Goal: Task Accomplishment & Management: Manage account settings

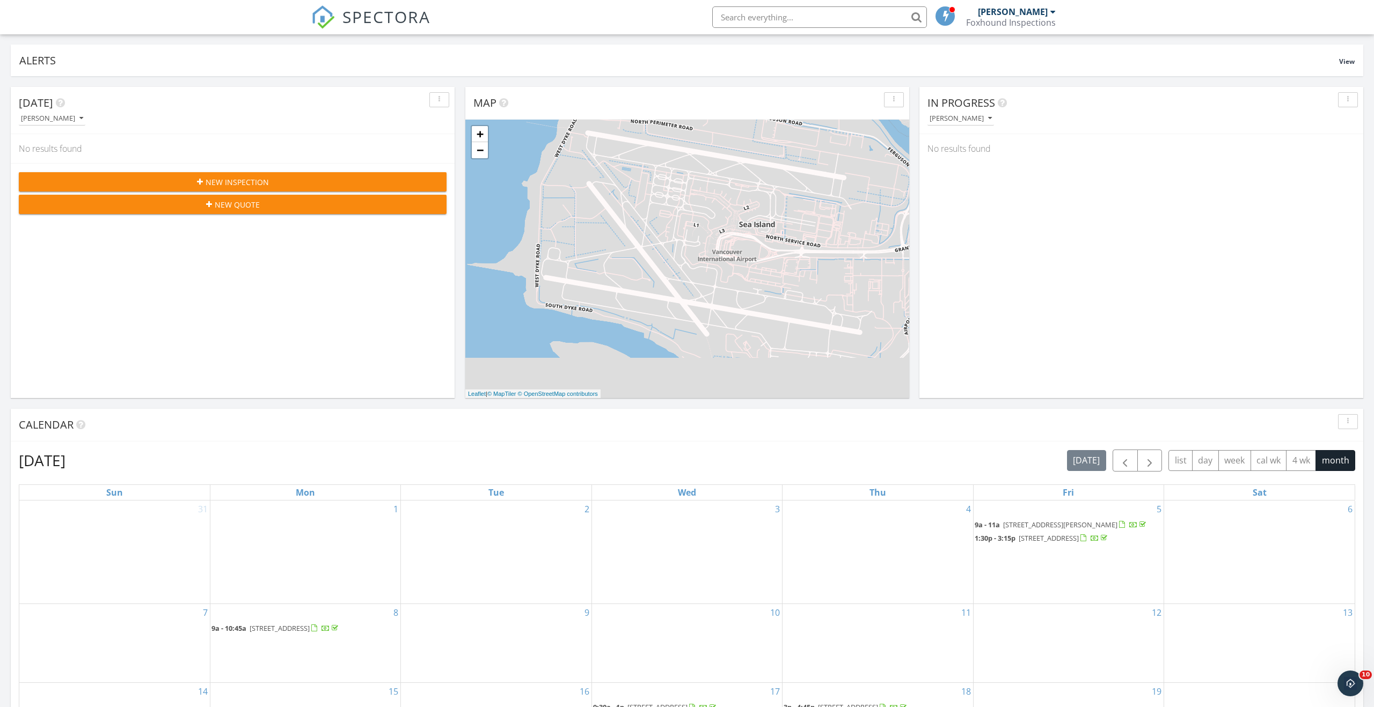
scroll to position [63, 0]
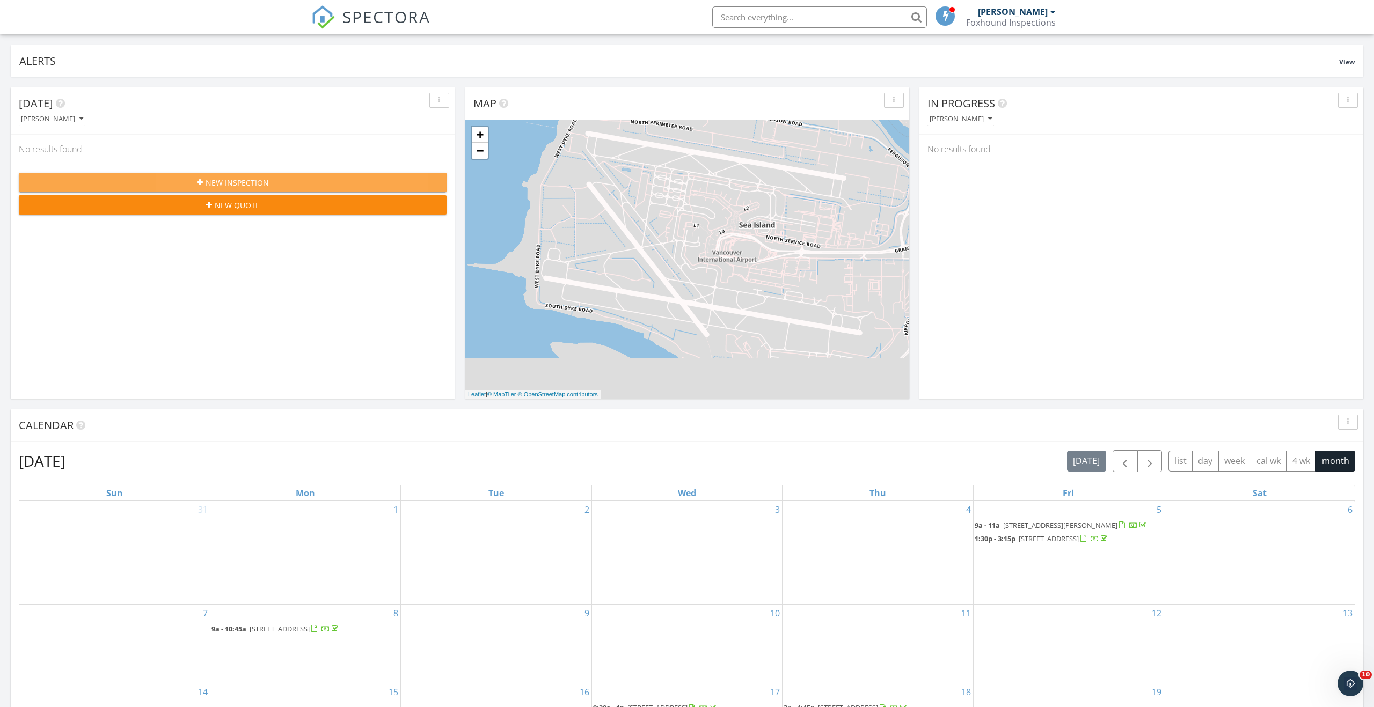
click at [358, 187] on div "New Inspection" at bounding box center [232, 182] width 410 height 11
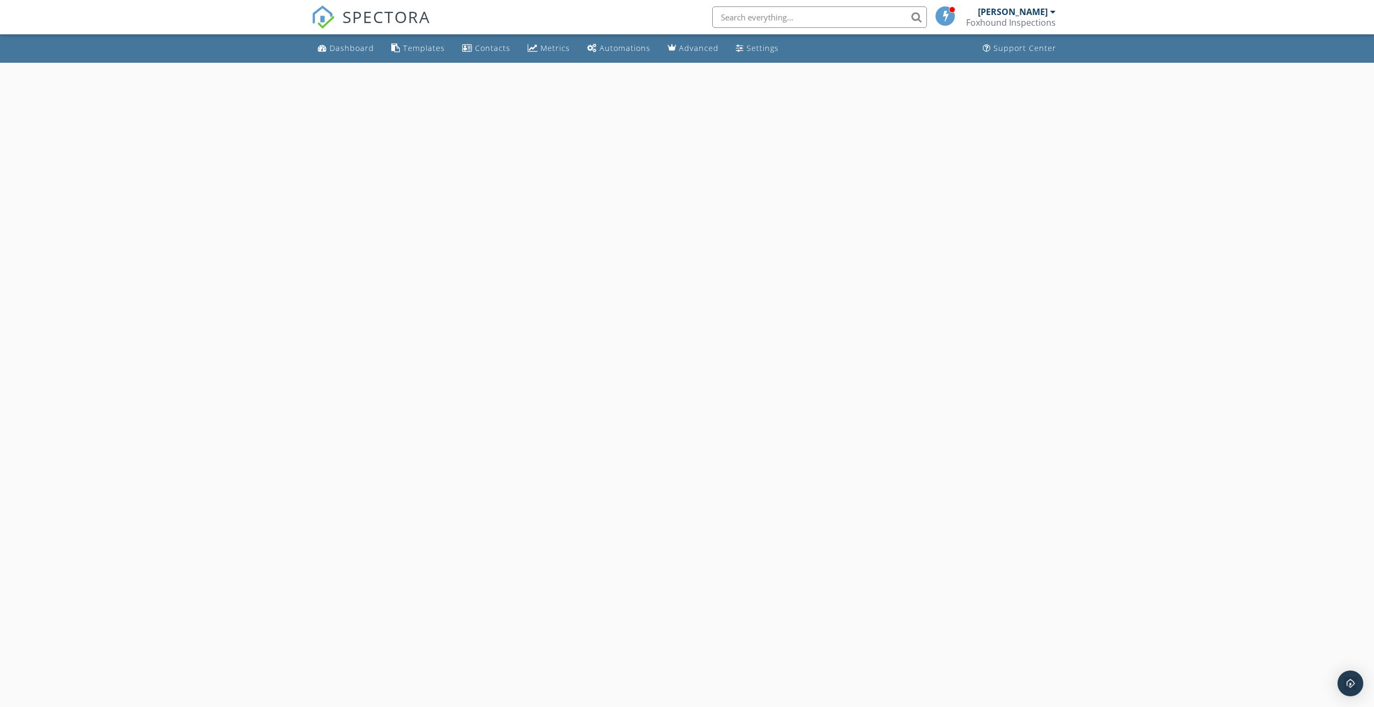
select select "8"
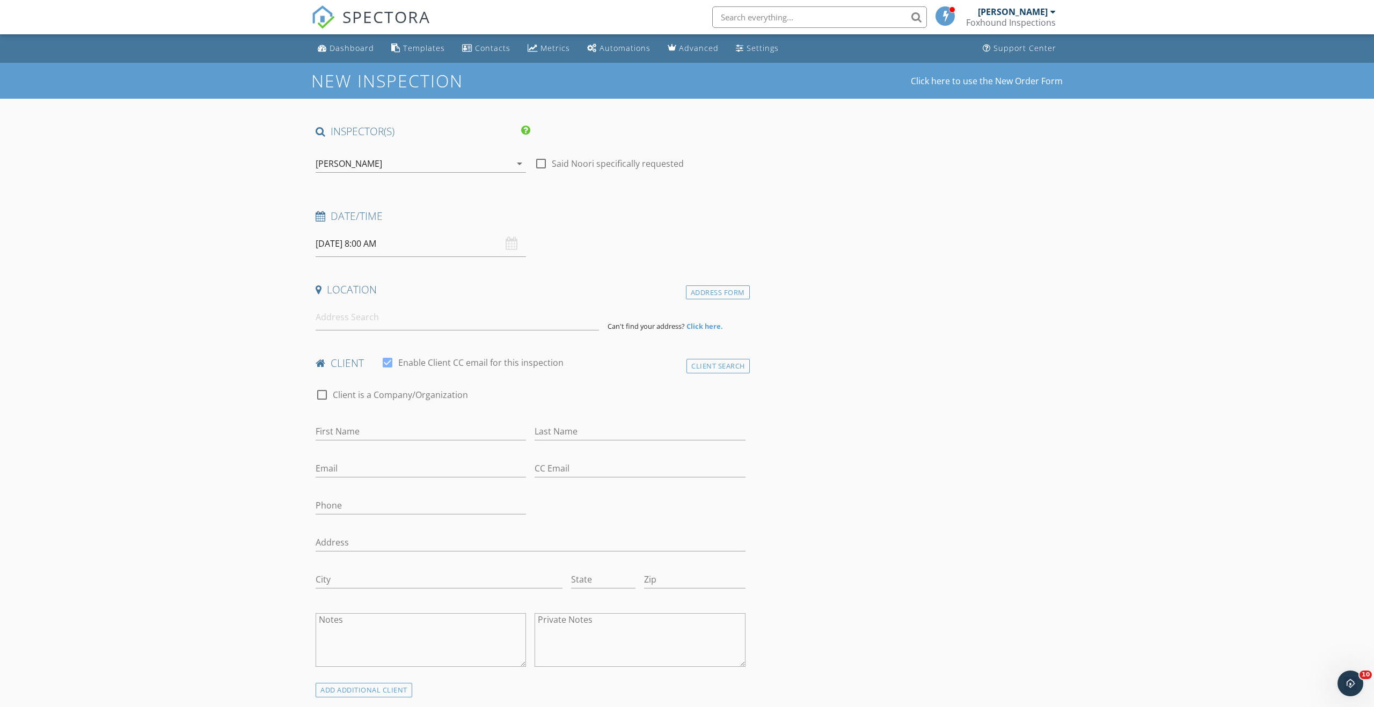
click at [468, 250] on input "09/29/2025 8:00 AM" at bounding box center [421, 244] width 210 height 26
click at [604, 210] on h4 "Date/Time" at bounding box center [531, 216] width 430 height 14
click at [387, 313] on input at bounding box center [457, 317] width 283 height 26
type input "1200 Alberni Street, Vancouver, BC, Canada"
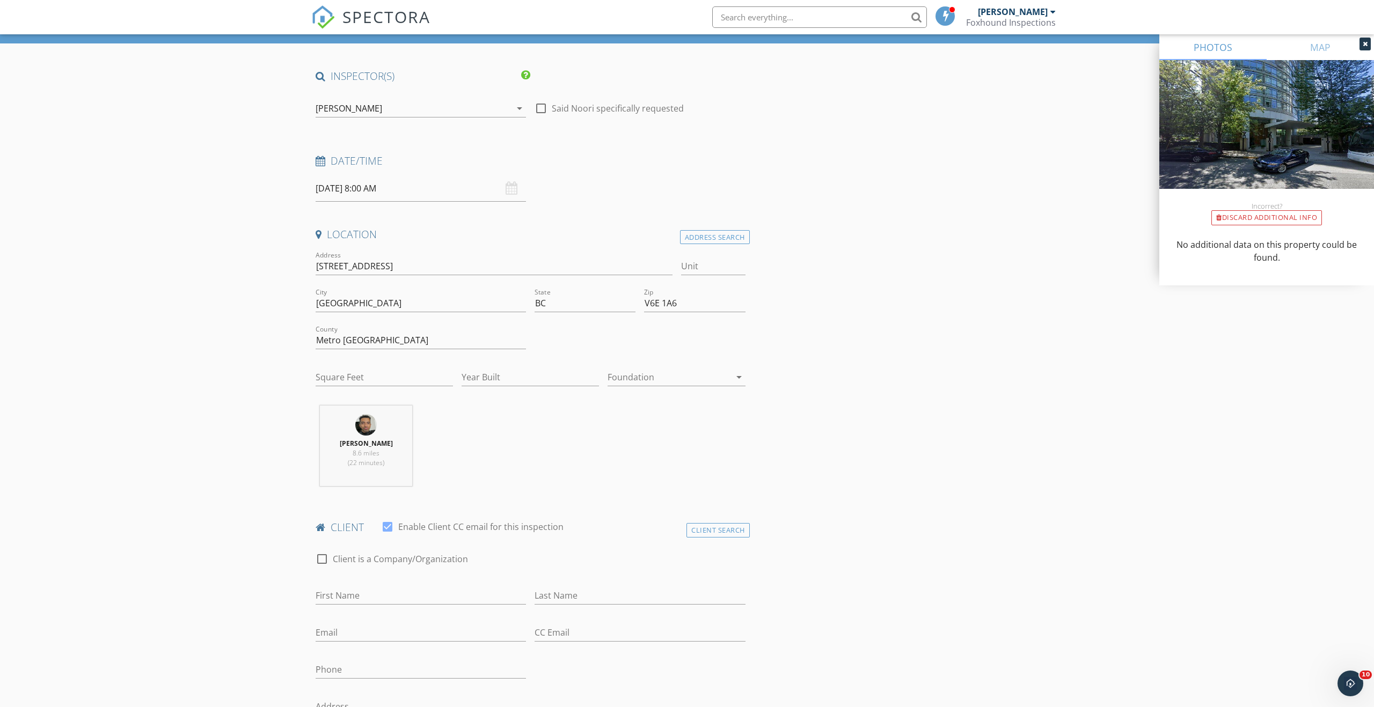
scroll to position [56, 0]
click at [415, 373] on input "Square Feet" at bounding box center [384, 377] width 137 height 18
click at [529, 378] on input "Year Built" at bounding box center [529, 377] width 137 height 18
type input "1996"
click at [702, 261] on input "Unit" at bounding box center [713, 266] width 64 height 18
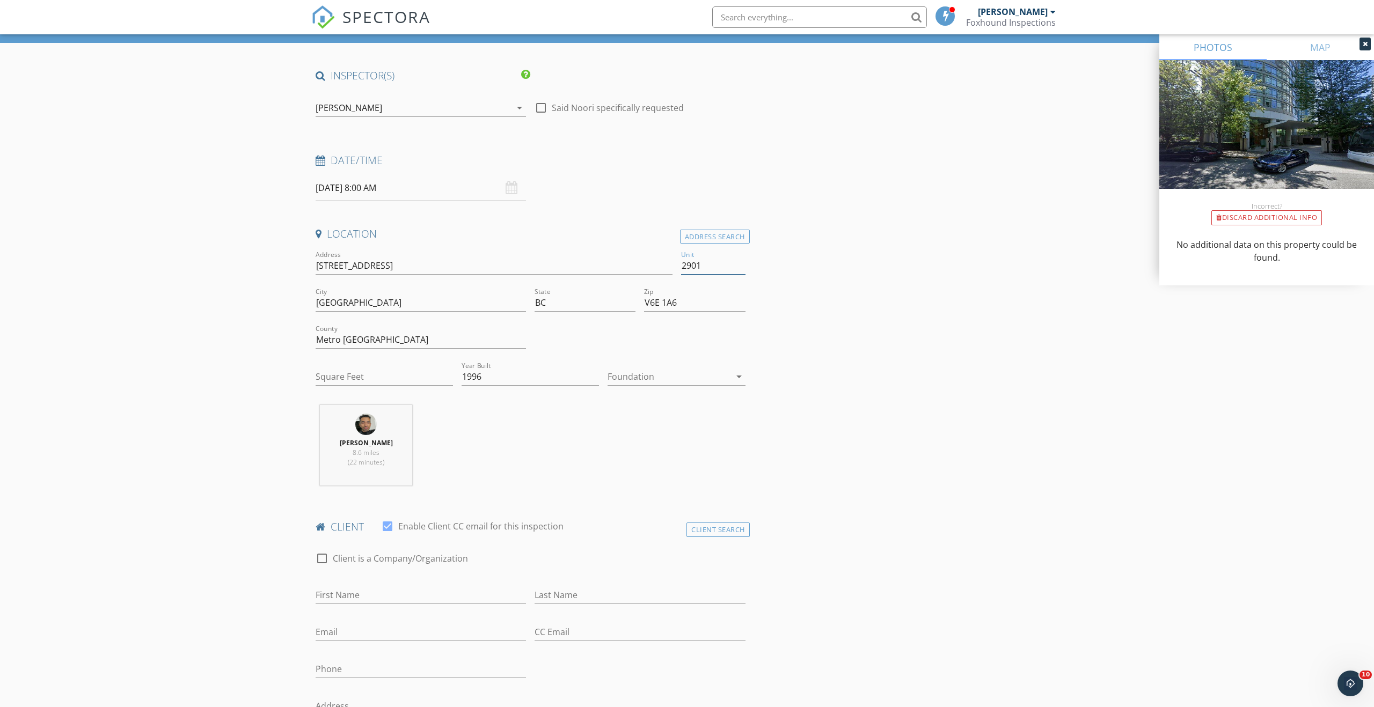
type input "2901"
click at [428, 377] on input "Square Feet" at bounding box center [384, 377] width 137 height 18
type input "1141"
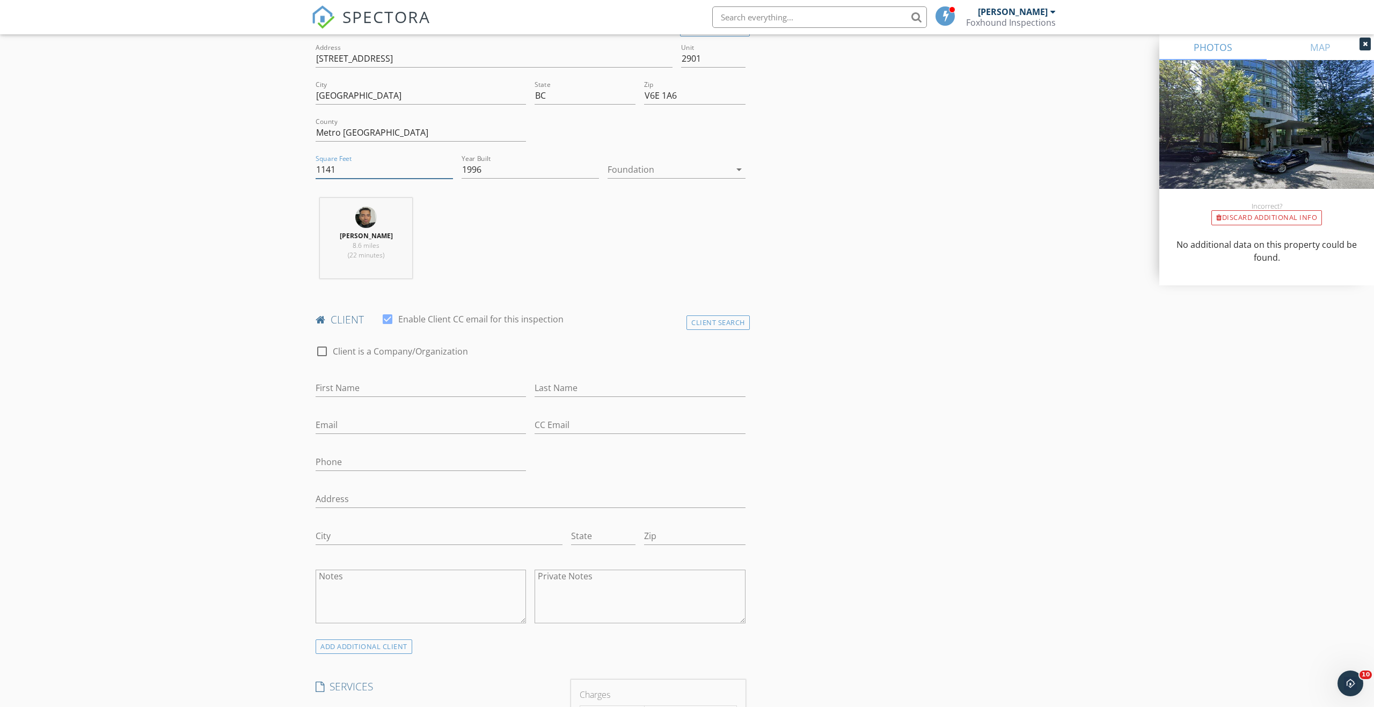
scroll to position [276, 0]
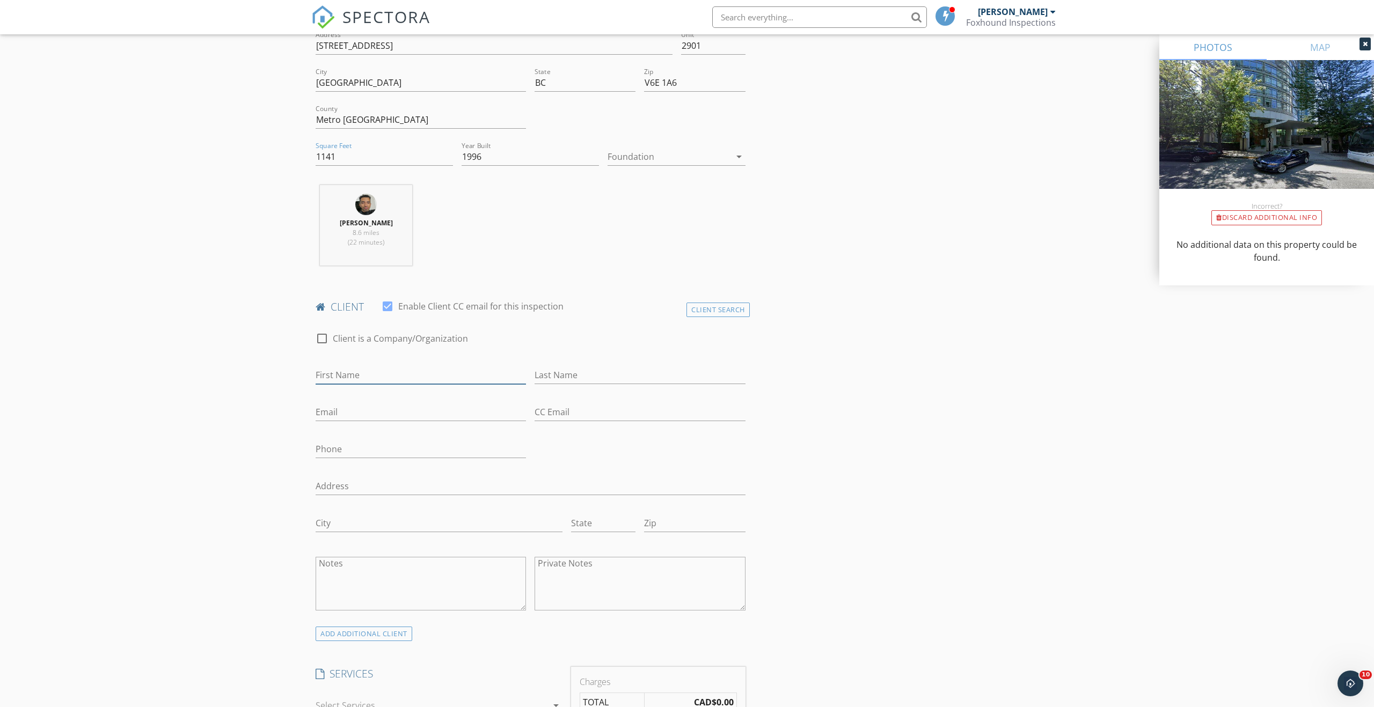
click at [467, 372] on input "First Name" at bounding box center [421, 375] width 210 height 18
type input "Omar"
type input "Samadi"
paste input "omarsamadi1@gmail.com"
type input "omarsamadi1@gmail.com"
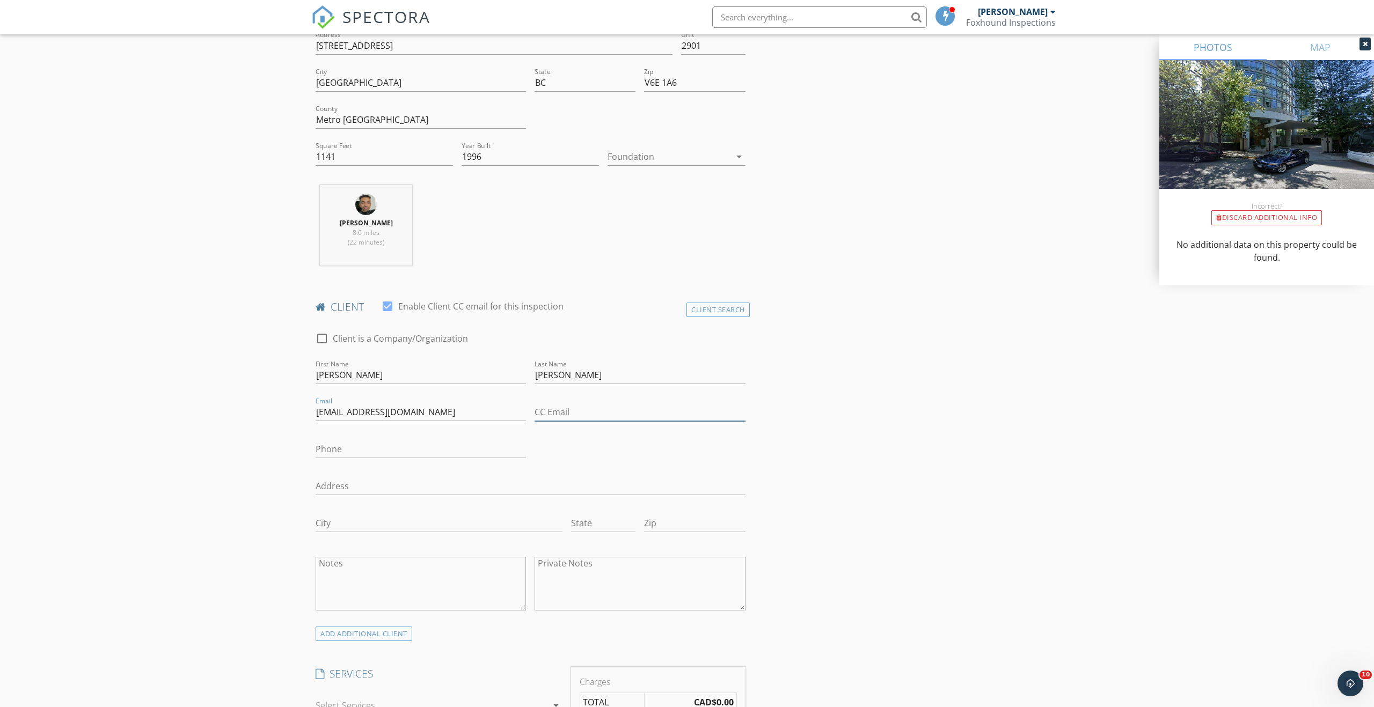
click at [633, 416] on input "CC Email" at bounding box center [639, 413] width 210 height 18
paste input "qamaruddinsamadi@hotmail.com"
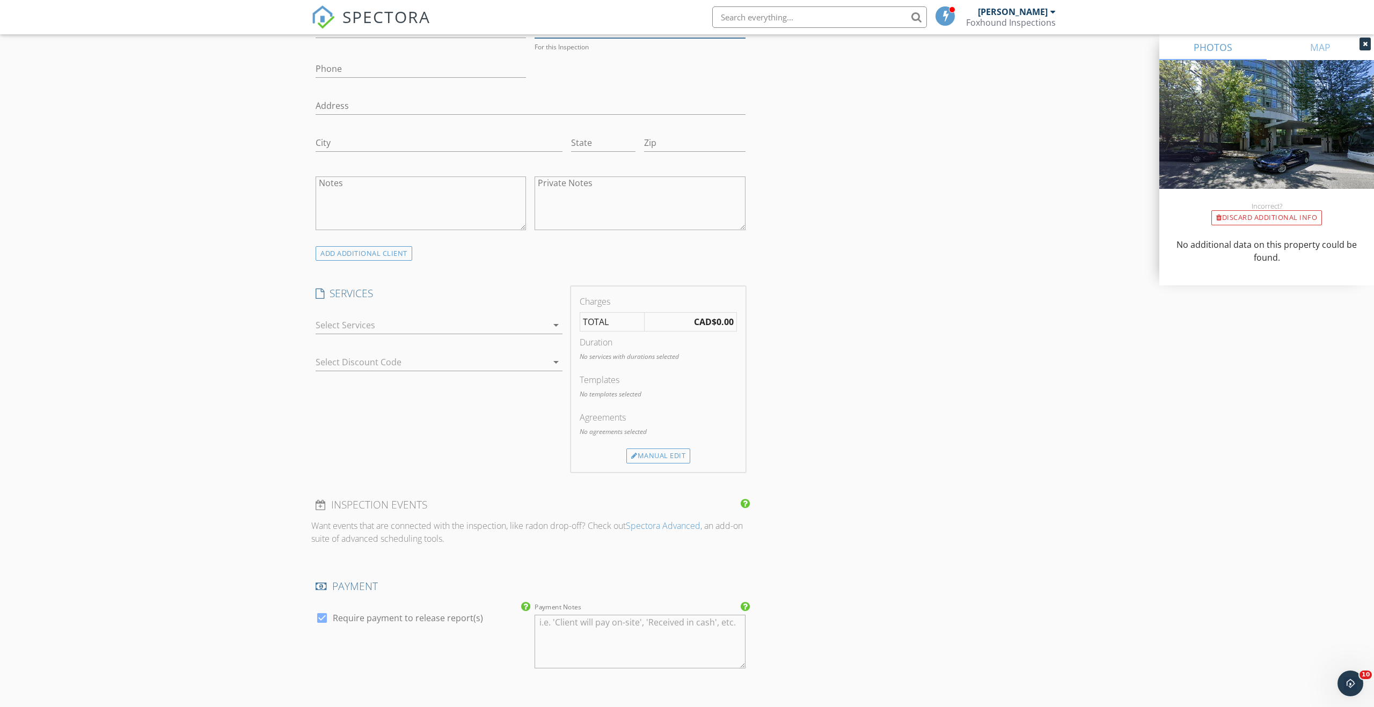
scroll to position [632, 0]
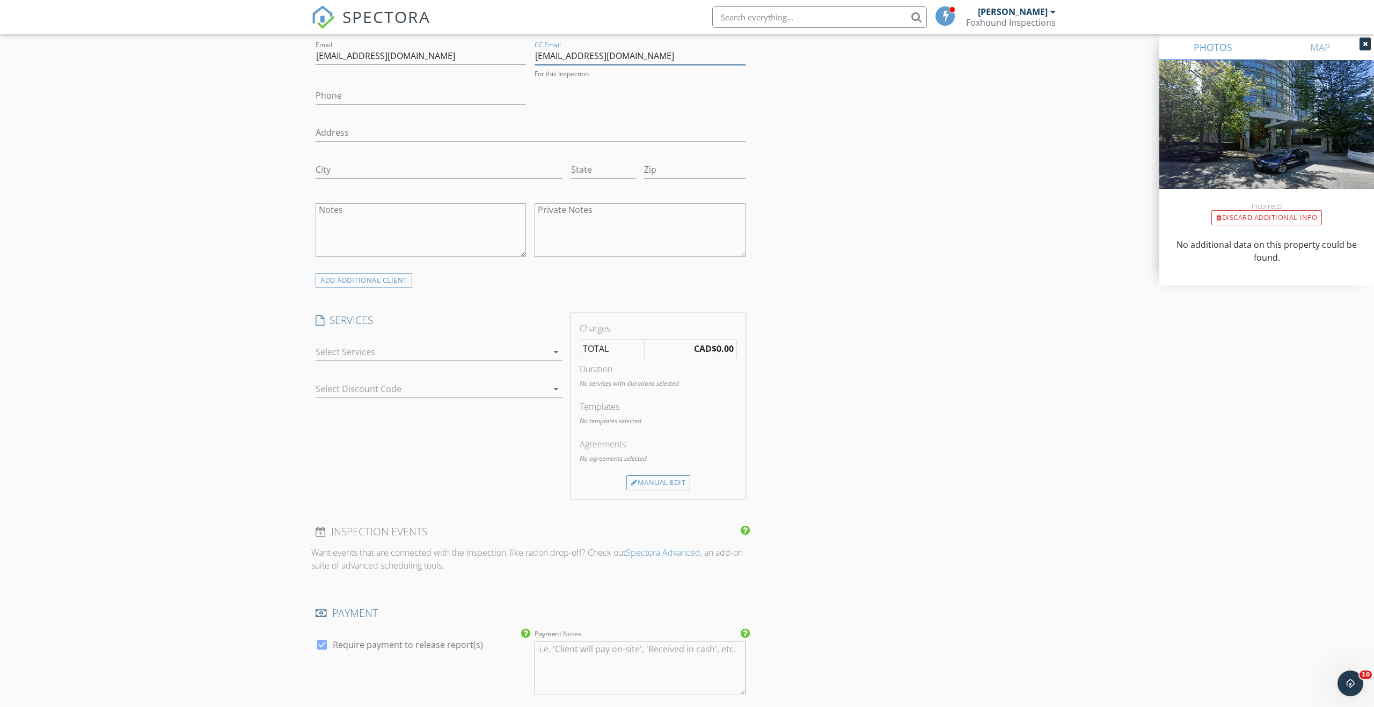
type input "qamaruddinsamadi@hotmail.com"
click at [532, 356] on div at bounding box center [432, 351] width 232 height 17
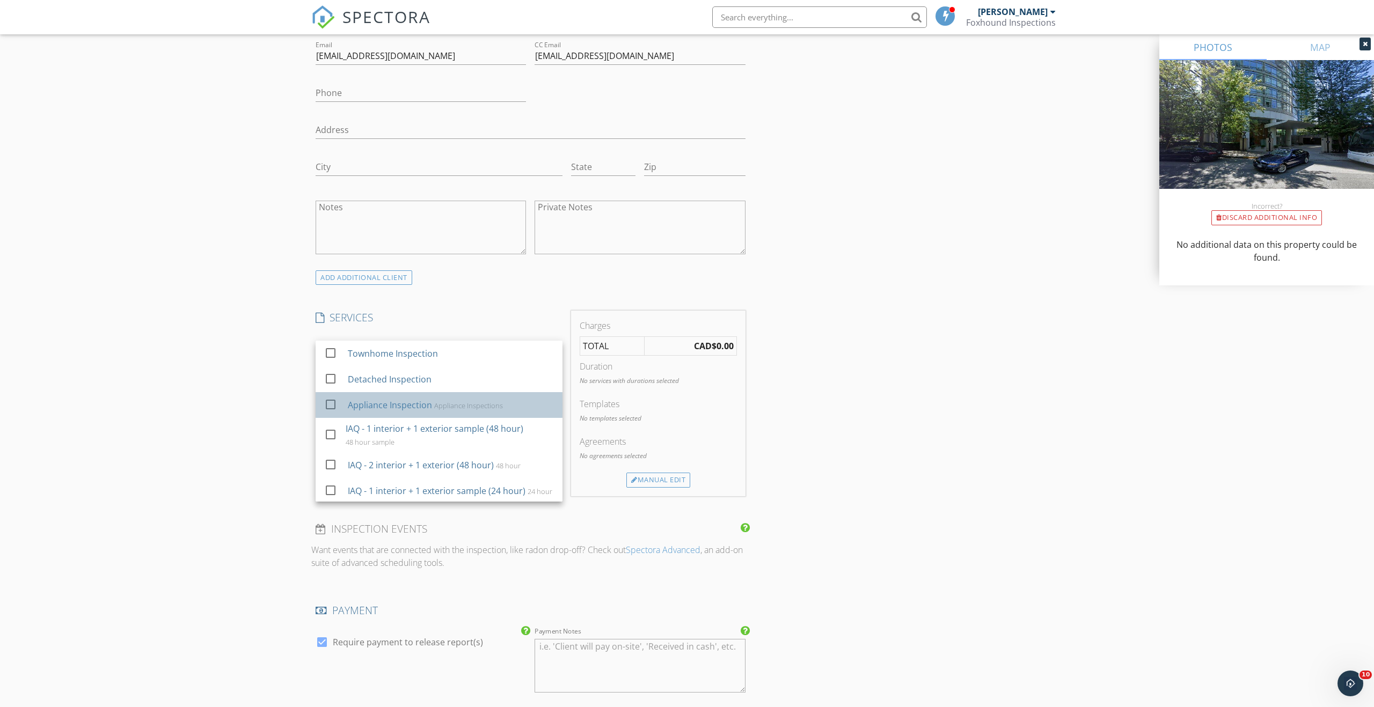
click at [394, 403] on div "Appliance Inspection" at bounding box center [390, 405] width 84 height 13
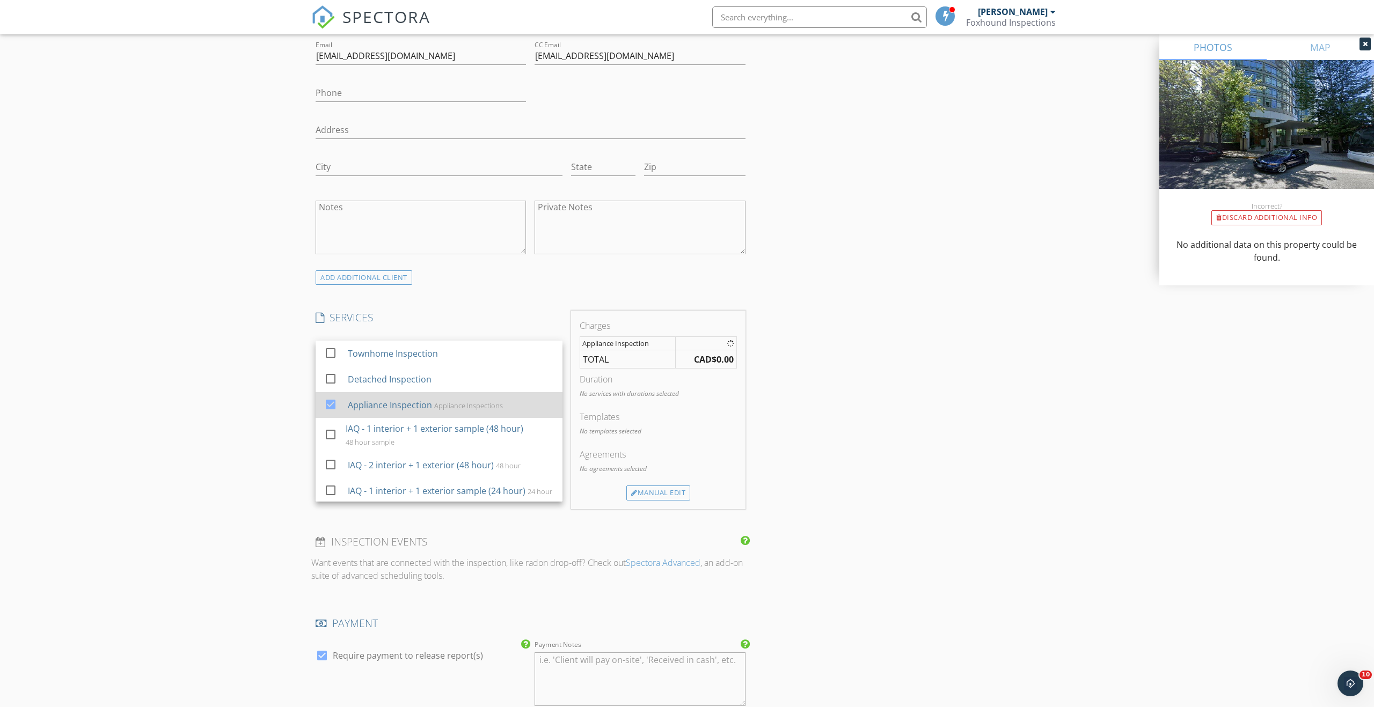
scroll to position [54, 0]
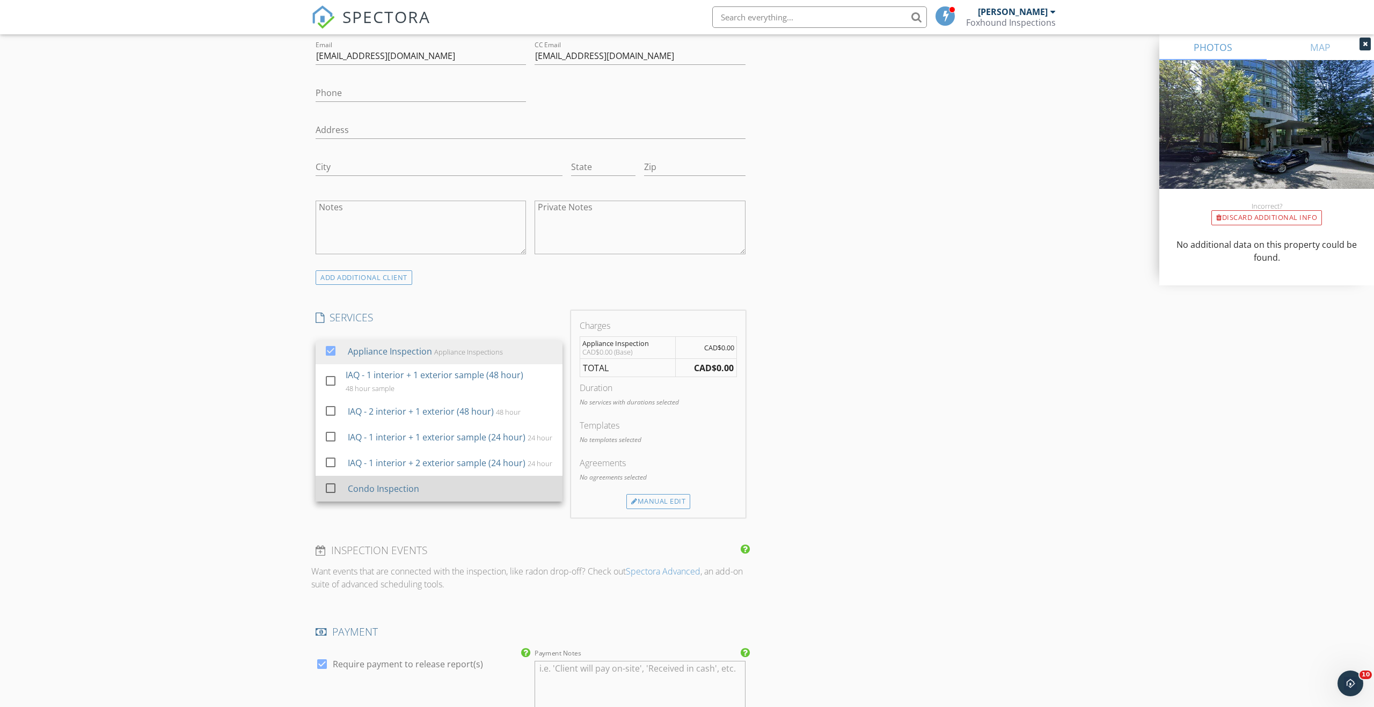
click at [397, 490] on div "Condo Inspection" at bounding box center [383, 488] width 71 height 13
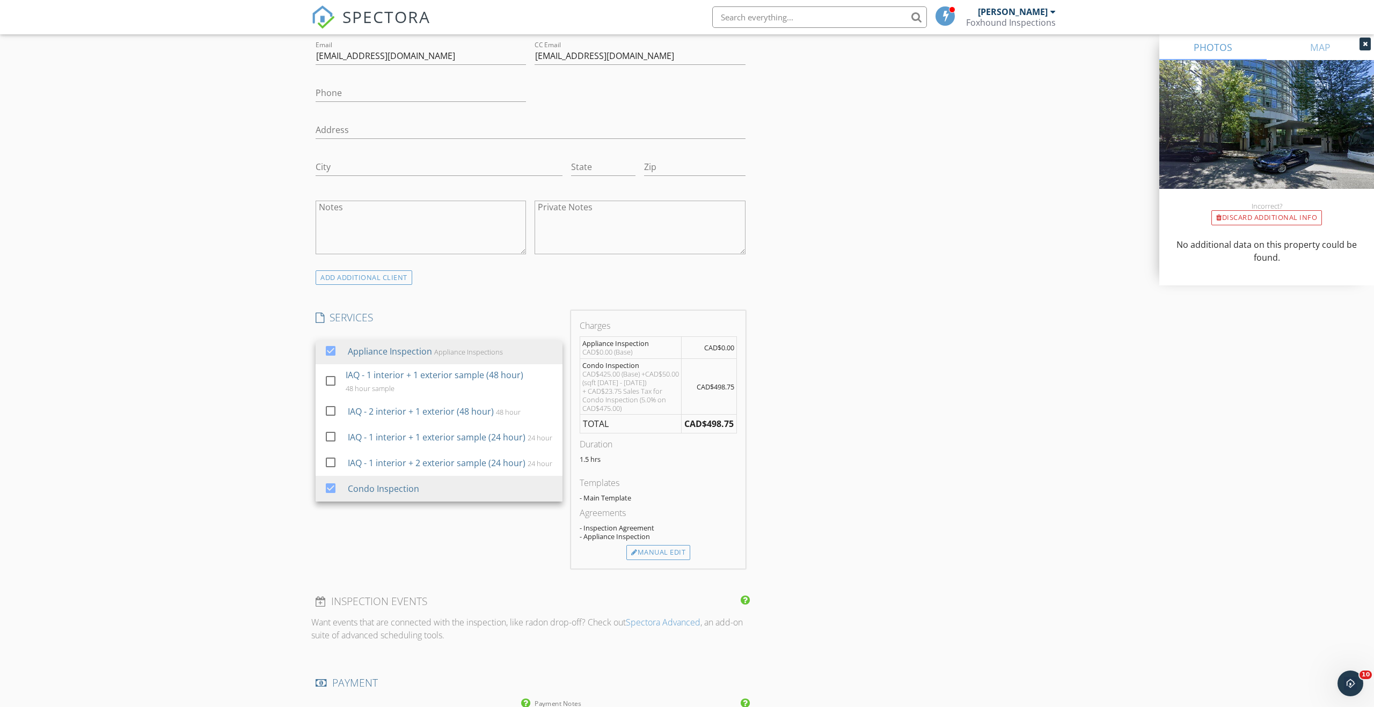
click at [281, 451] on div "New Inspection Click here to use the New Order Form INSPECTOR(S) check_box Said…" at bounding box center [687, 404] width 1374 height 1947
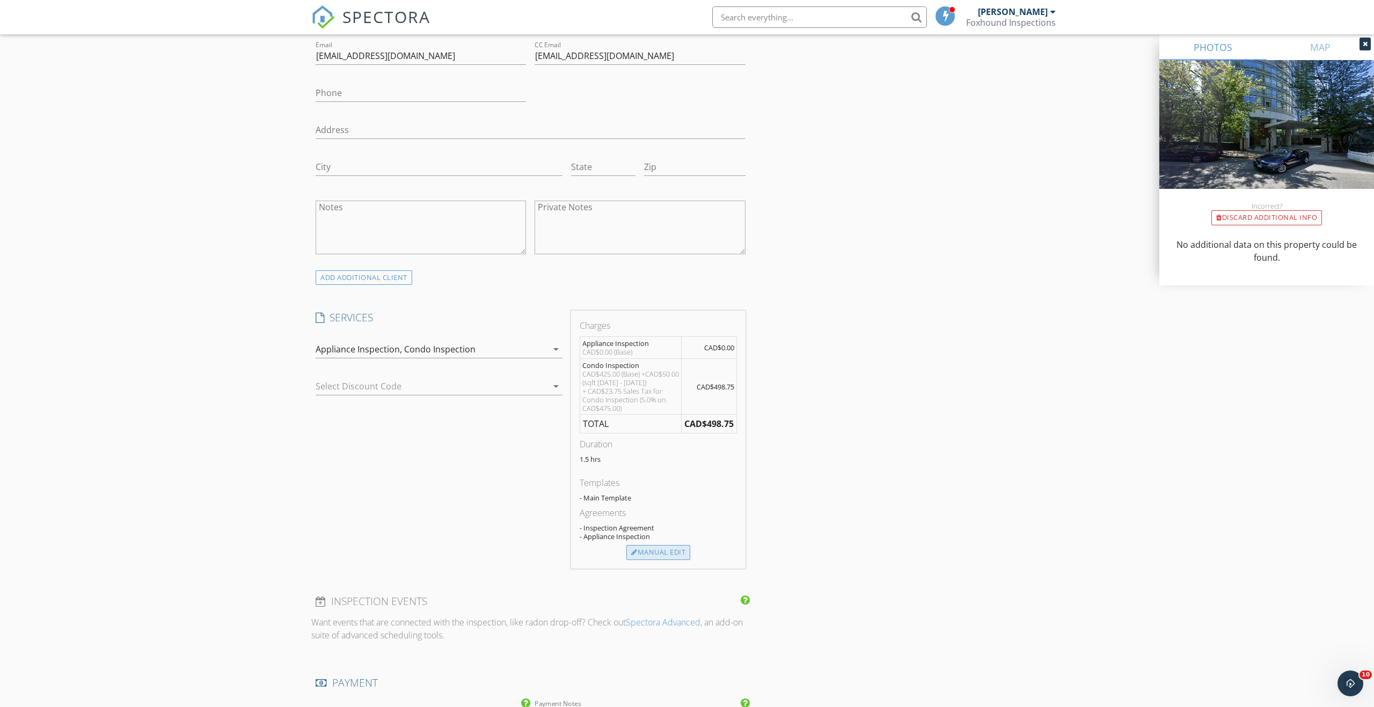
click at [650, 551] on div "Manual Edit" at bounding box center [658, 552] width 64 height 15
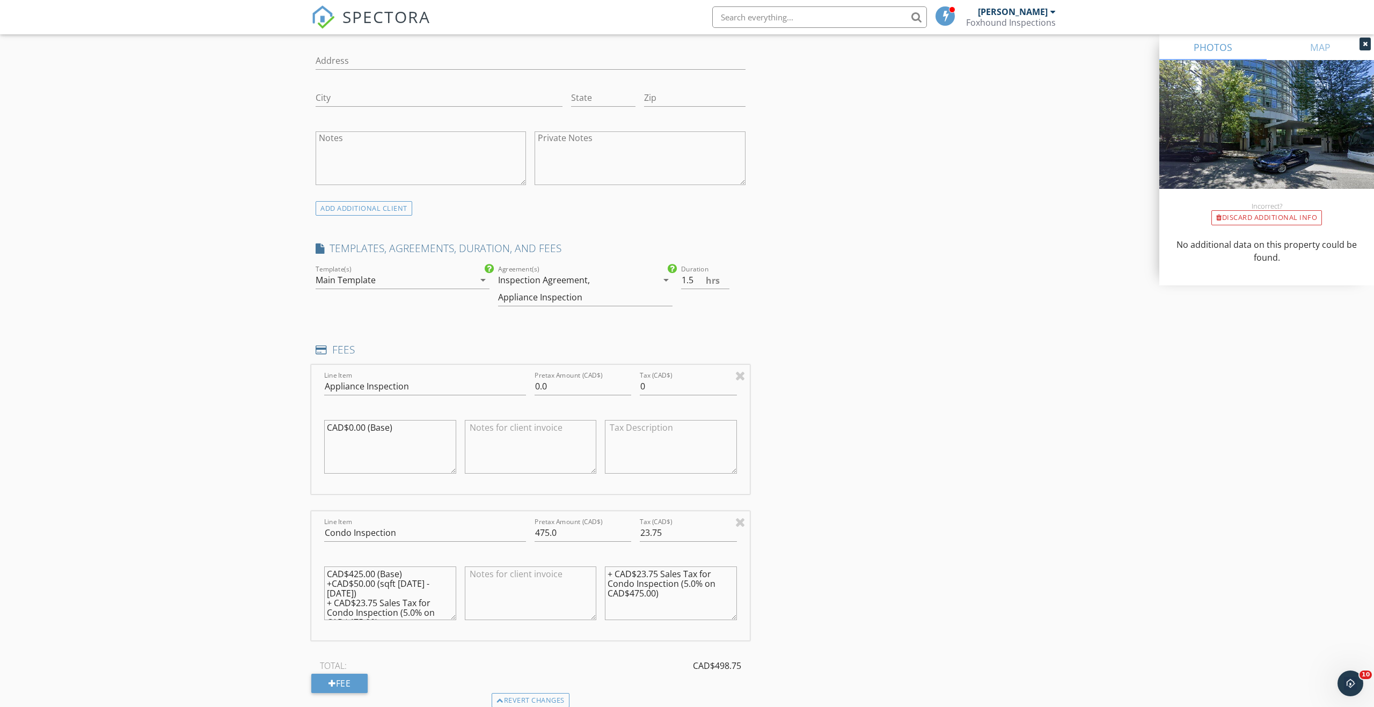
scroll to position [701, 0]
drag, startPoint x: 569, startPoint y: 530, endPoint x: 416, endPoint y: 513, distance: 154.4
click at [416, 513] on div "Line Item Condo Inspection Pretax Amount (CAD$) 475.0 Tax (CAD$) 23.75 CAD$425.…" at bounding box center [530, 576] width 438 height 129
type input "0"
click at [659, 537] on input "23.75" at bounding box center [688, 534] width 97 height 18
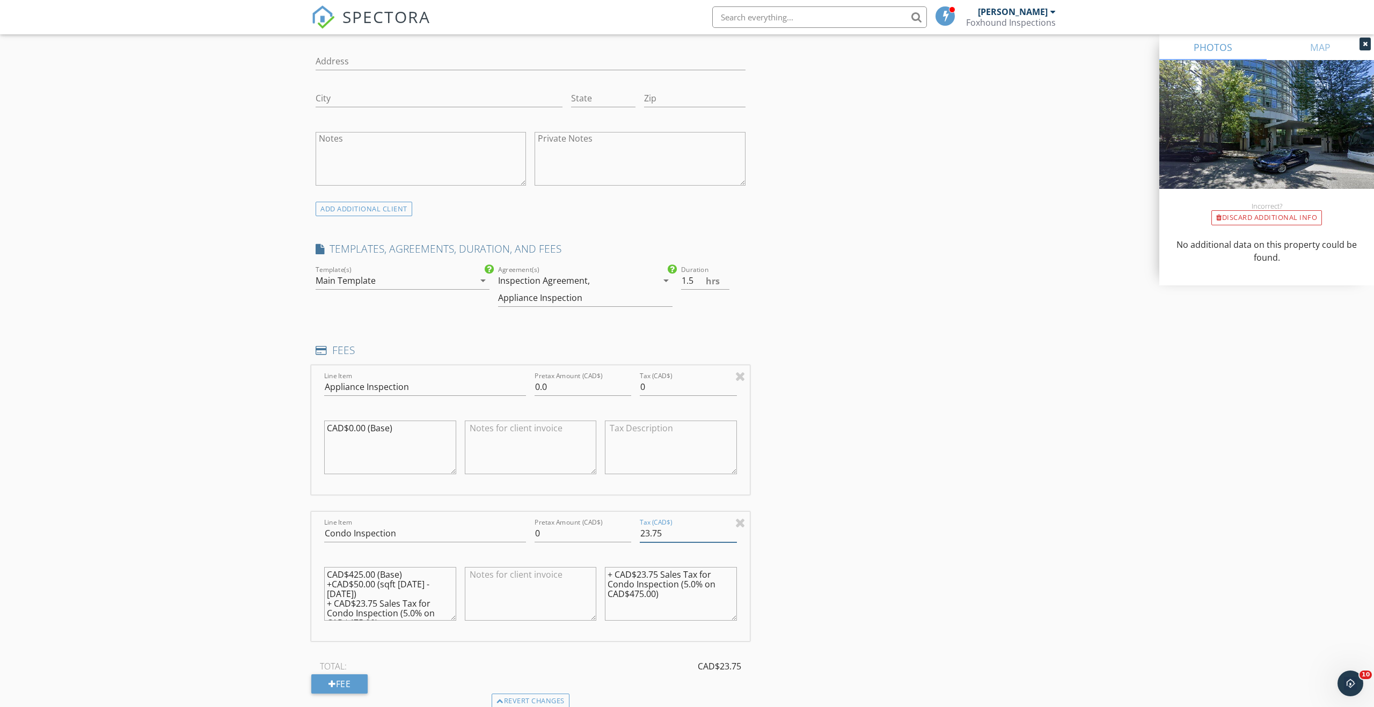
click at [659, 537] on input "23.75" at bounding box center [688, 534] width 97 height 18
type input "0"
drag, startPoint x: 426, startPoint y: 605, endPoint x: 352, endPoint y: 551, distance: 91.4
click at [352, 551] on div "Line Item Condo Inspection Pretax Amount (CAD$) 0 Tax (CAD$) 0 CAD$425.00 (Base…" at bounding box center [530, 576] width 438 height 129
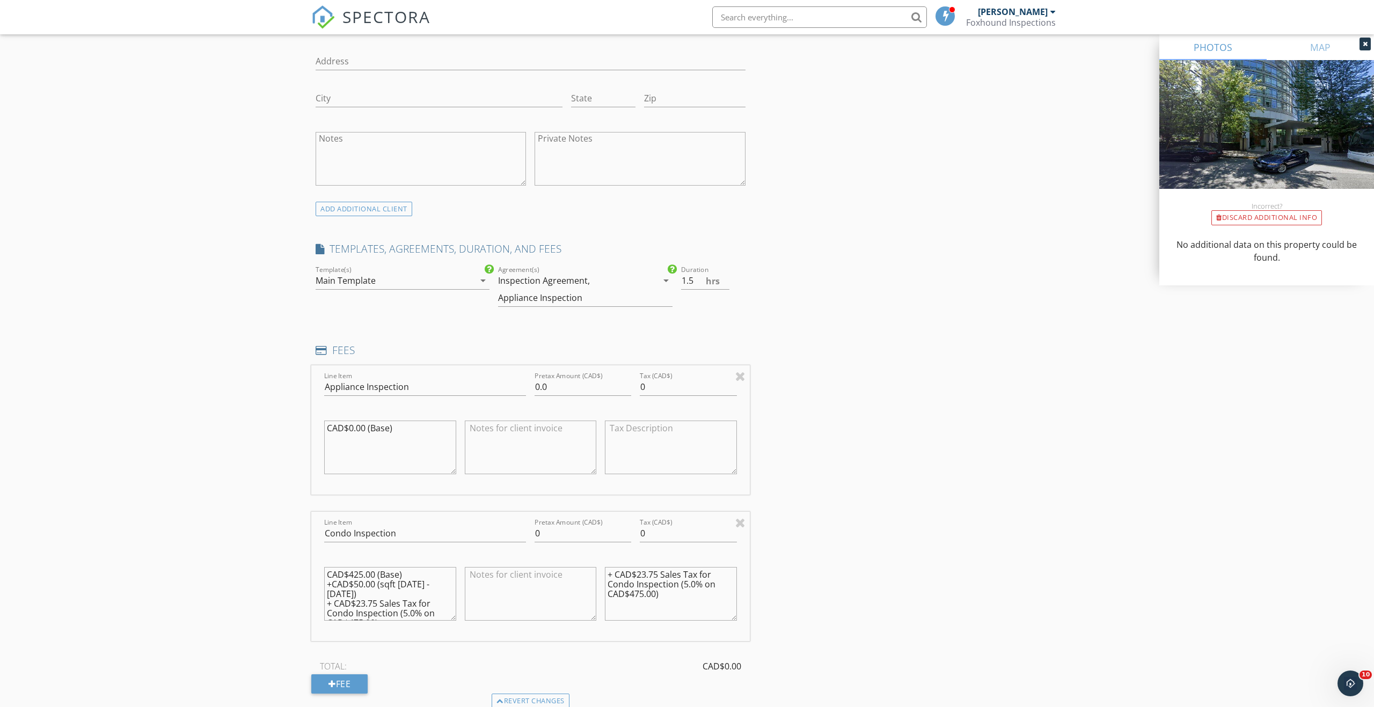
type textarea "\n CAD$475.00)"
drag, startPoint x: 412, startPoint y: 593, endPoint x: 248, endPoint y: 560, distance: 166.5
click at [248, 560] on div "New Inspection Click here to use the New Order Form INSPECTOR(S) check_box Said…" at bounding box center [687, 439] width 1374 height 2155
drag, startPoint x: 689, startPoint y: 603, endPoint x: 629, endPoint y: 564, distance: 71.0
click at [629, 564] on div "+ CAD$23.75 Sales Tax for Condo Inspection (5.0% on CAD$475.00)" at bounding box center [671, 594] width 132 height 64
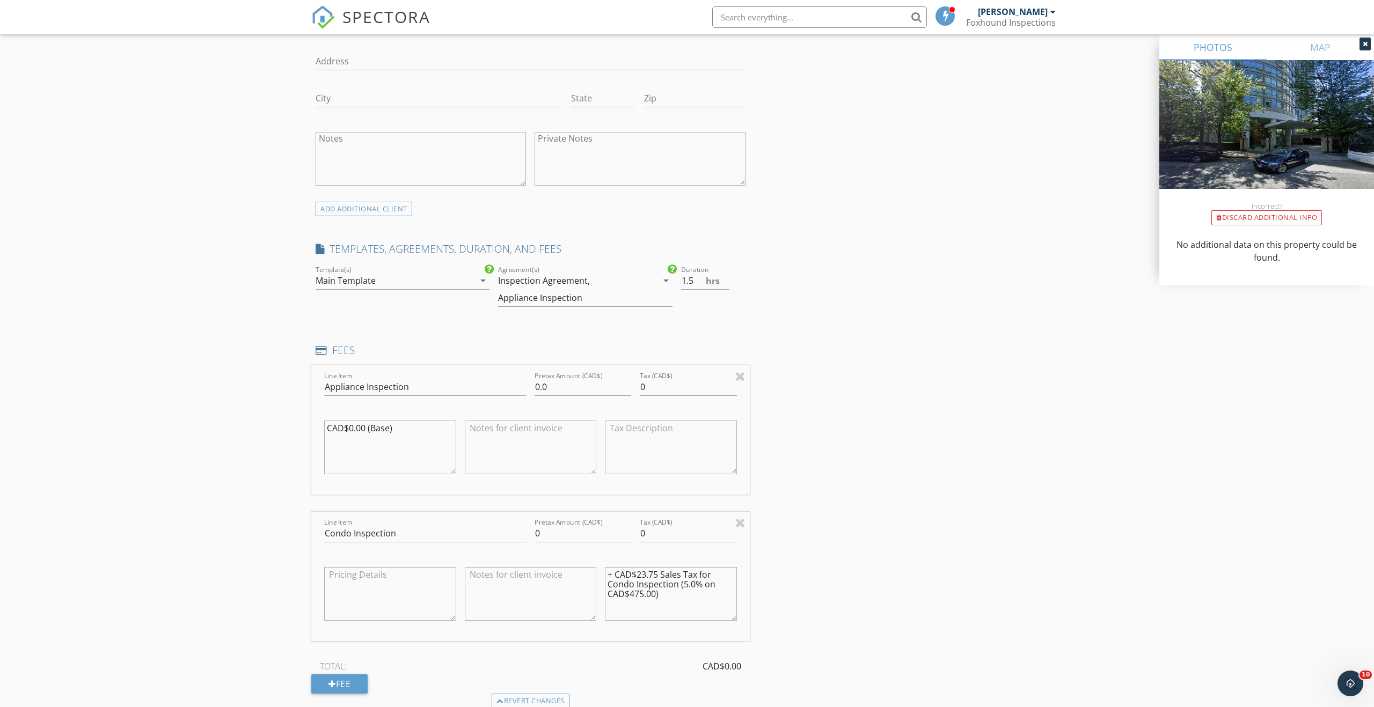
click at [629, 564] on div "+ CAD$23.75 Sales Tax for Condo Inspection (5.0% on CAD$475.00)" at bounding box center [671, 594] width 132 height 64
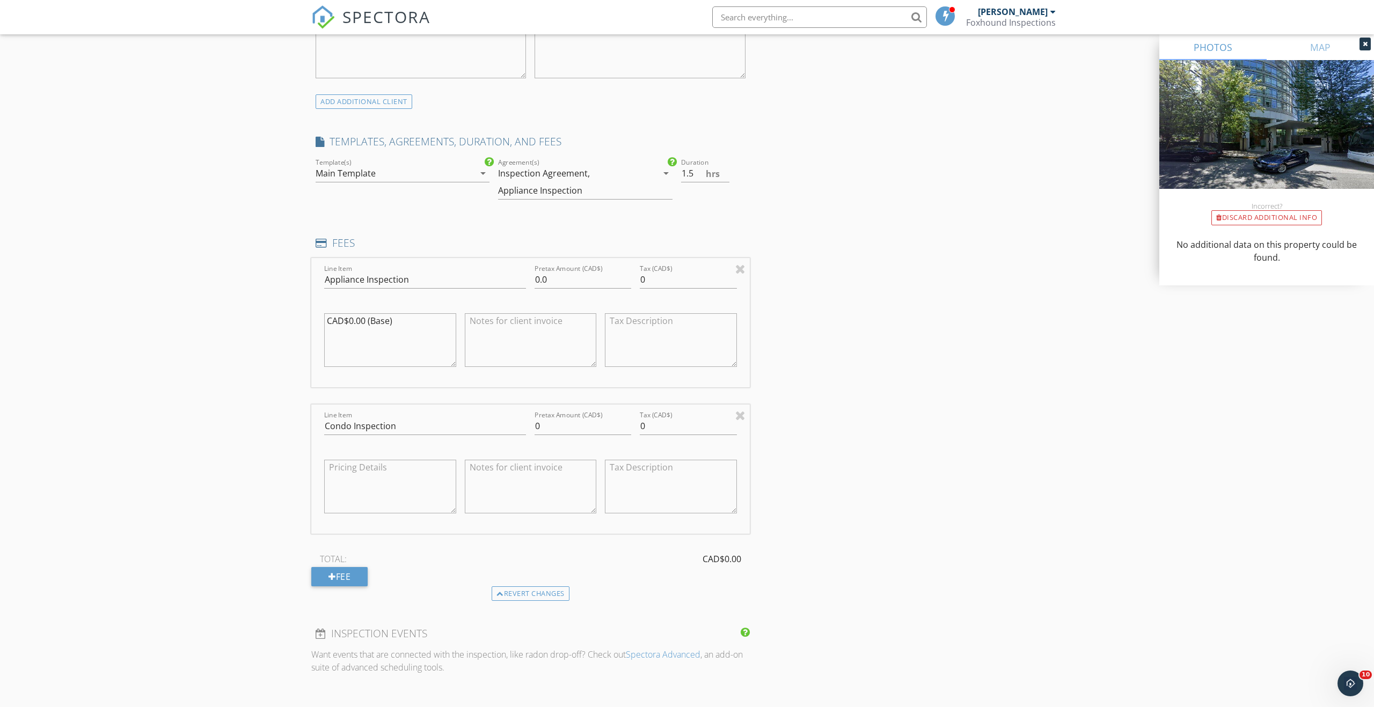
scroll to position [817, 0]
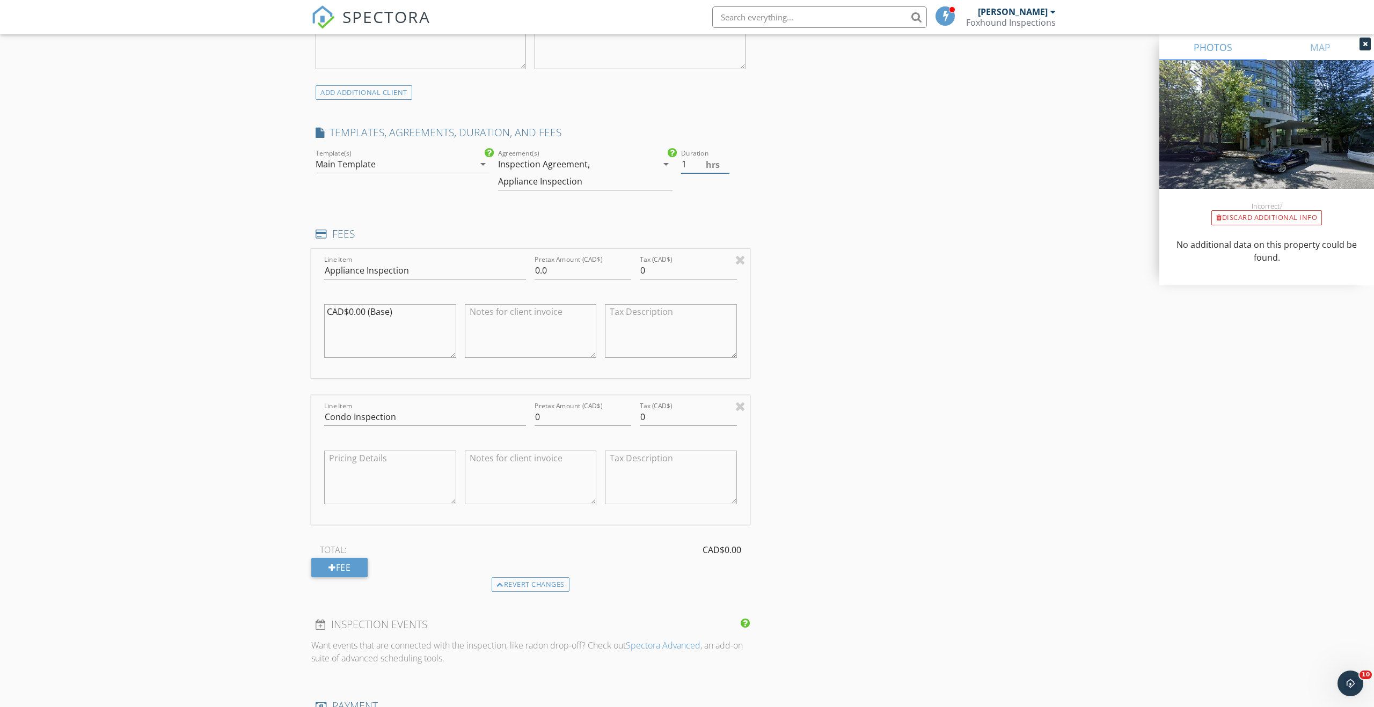
click at [724, 168] on input "1" at bounding box center [705, 165] width 48 height 18
type input "1.25"
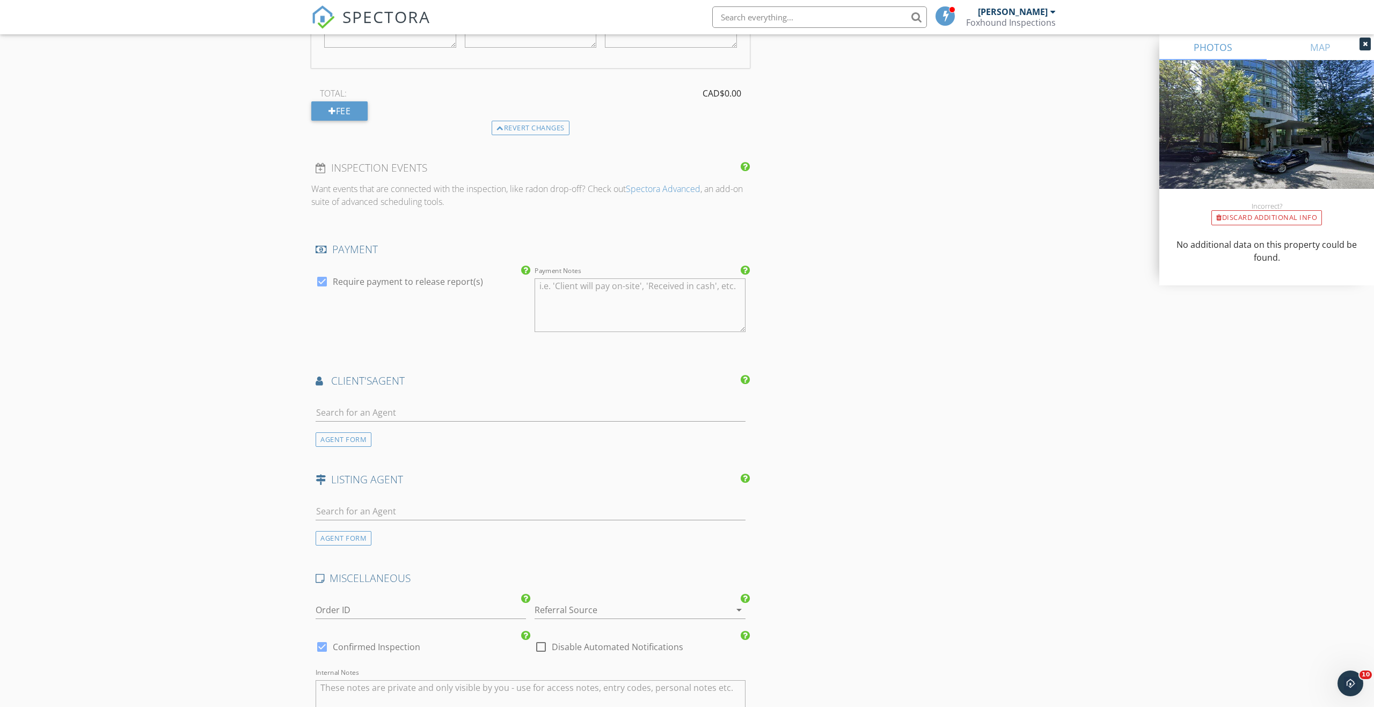
scroll to position [1274, 0]
click at [353, 541] on div "AGENT FORM" at bounding box center [344, 538] width 56 height 14
click at [360, 510] on input "First Name" at bounding box center [421, 511] width 210 height 18
type input "Saeed"
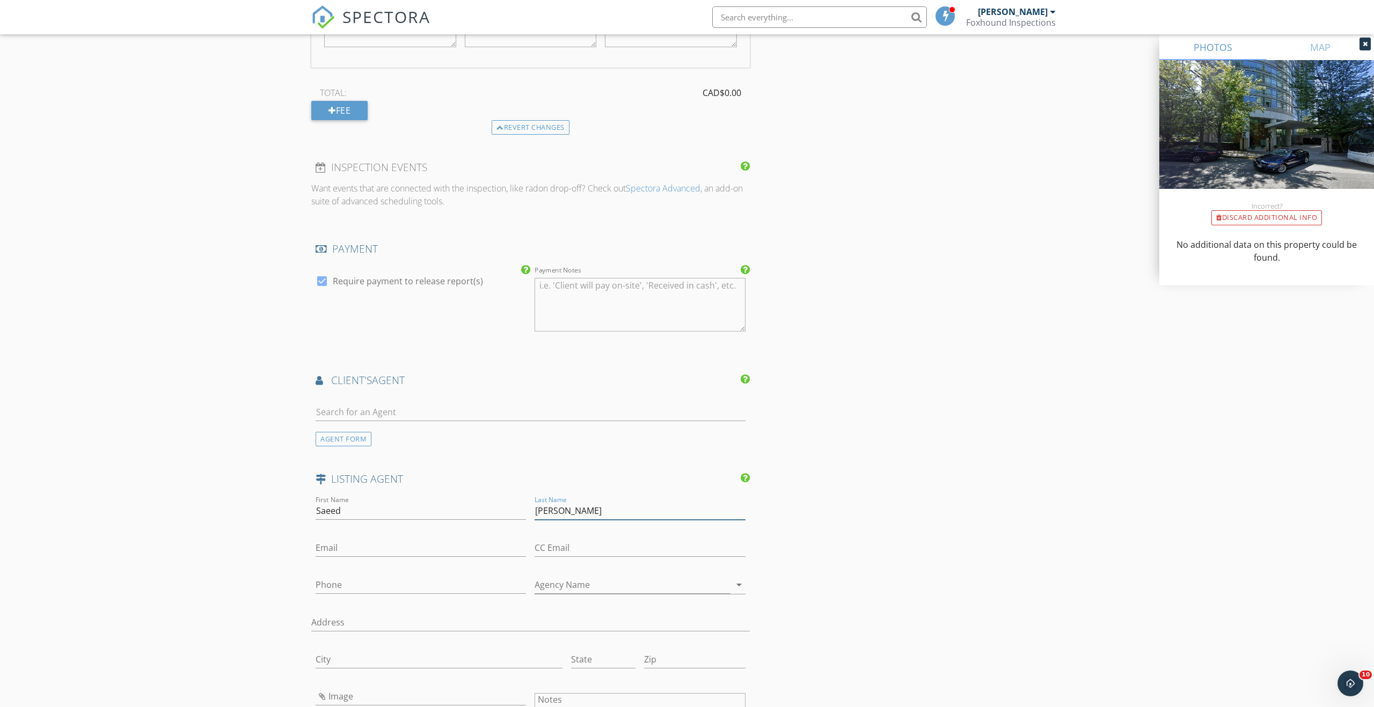
type input "Farahani"
type input "saeed@sfarahani.com"
click at [438, 584] on input "Phone" at bounding box center [421, 585] width 210 height 18
type input "778-883-3264"
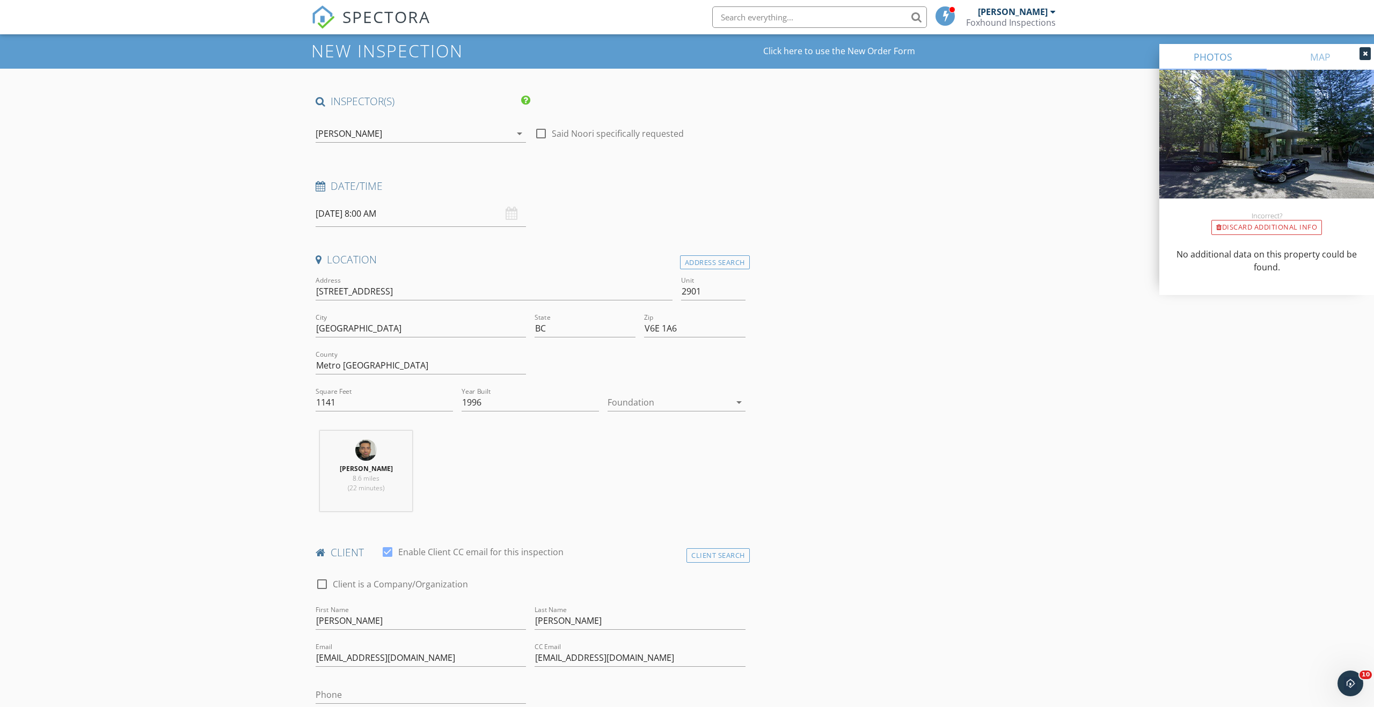
scroll to position [31, 0]
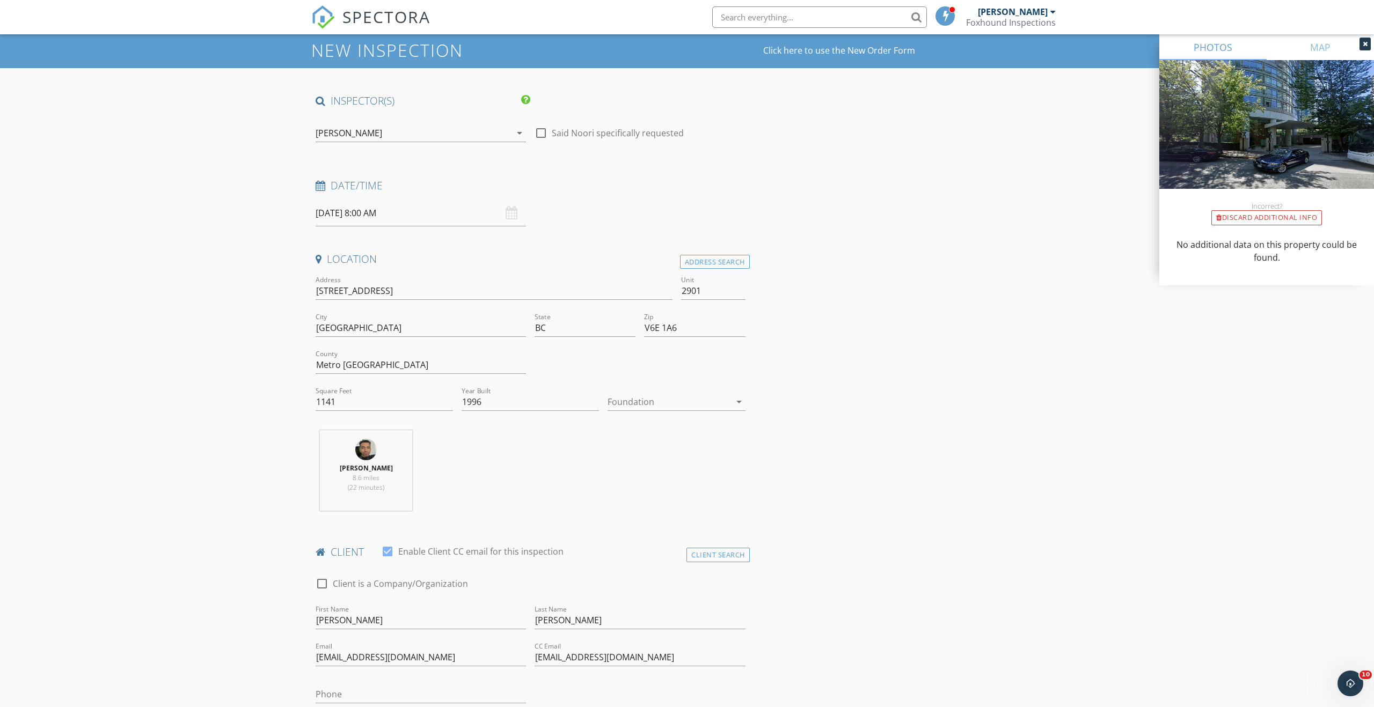
click at [388, 207] on input "09/29/2025 8:00 AM" at bounding box center [421, 213] width 210 height 26
type input "09"
type input "09/29/2025 9:00 AM"
click at [375, 388] on span at bounding box center [378, 391] width 8 height 11
type input "10"
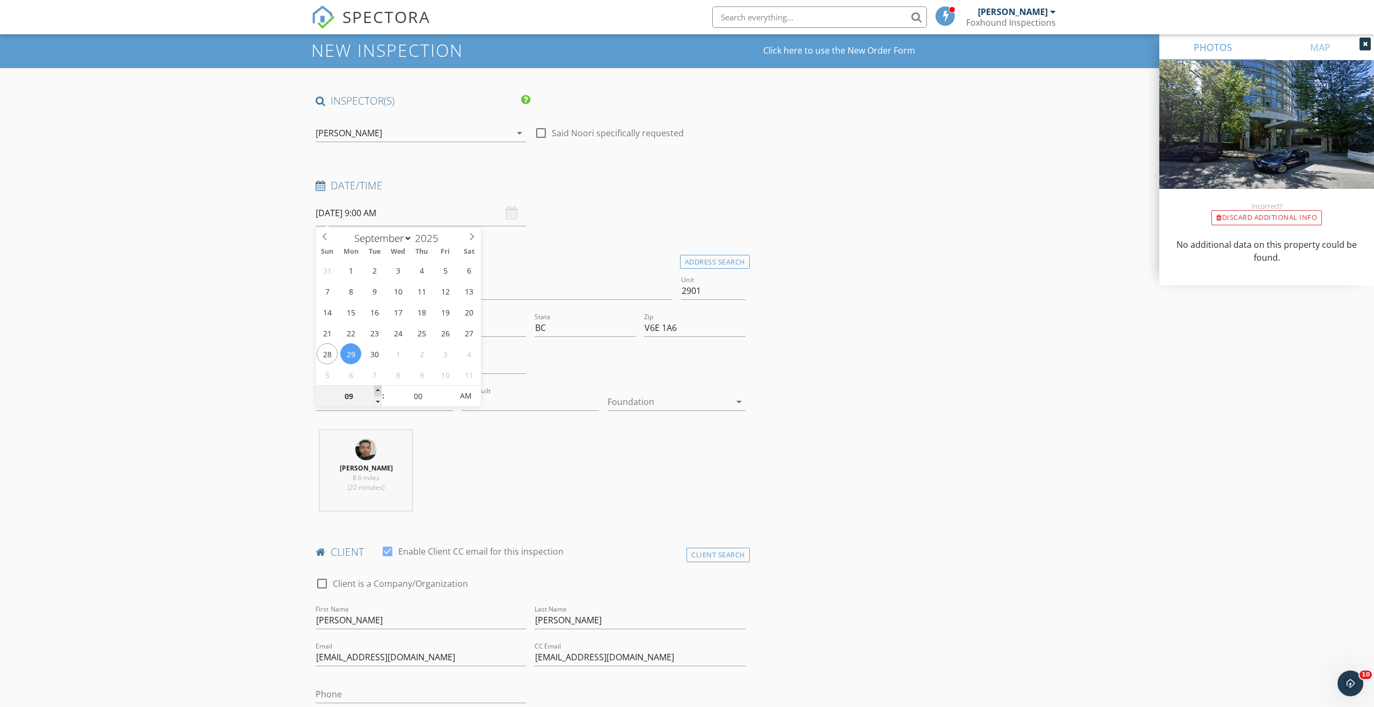
type input "09/29/2025 10:00 AM"
click at [375, 388] on span at bounding box center [378, 391] width 8 height 11
type input "05"
type input "09/29/2025 10:05 AM"
click at [445, 389] on span at bounding box center [447, 391] width 8 height 11
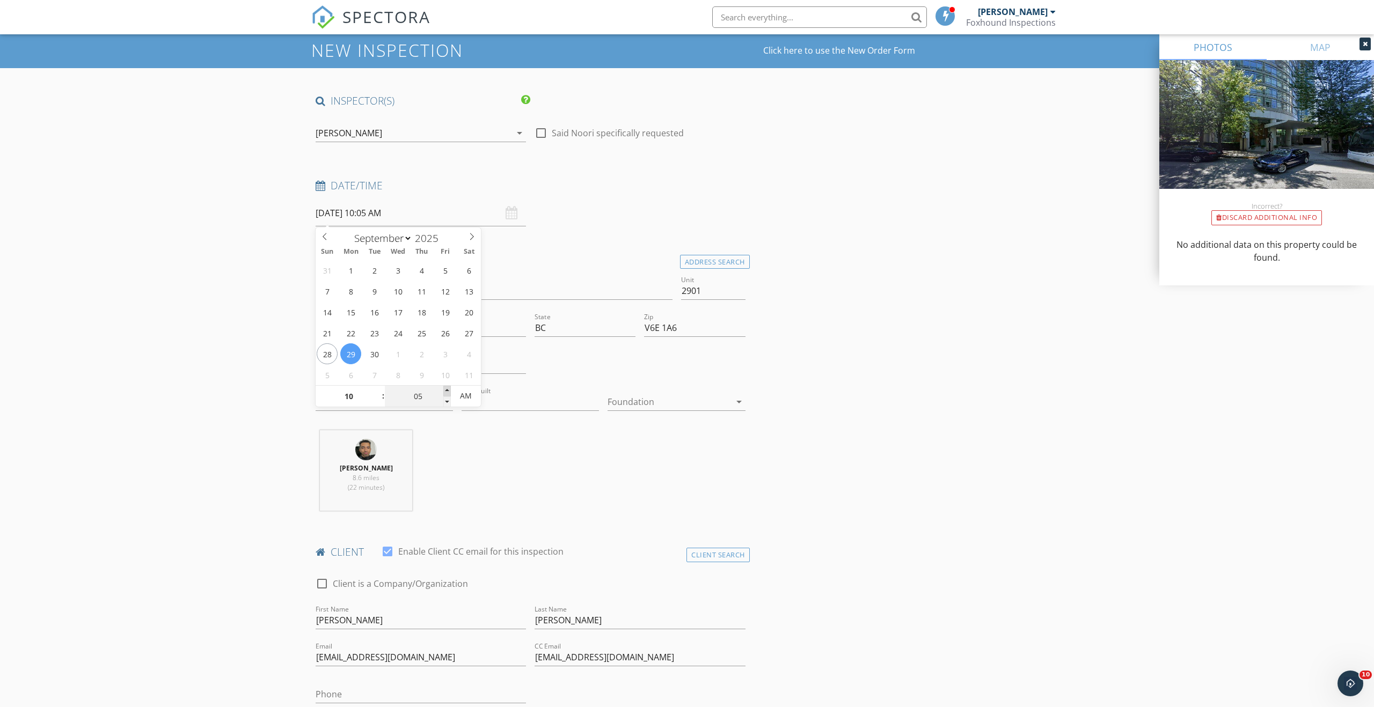
type input "10"
type input "09/29/2025 10:10 AM"
click at [445, 389] on span at bounding box center [447, 391] width 8 height 11
type input "15"
type input "09/29/2025 10:15 AM"
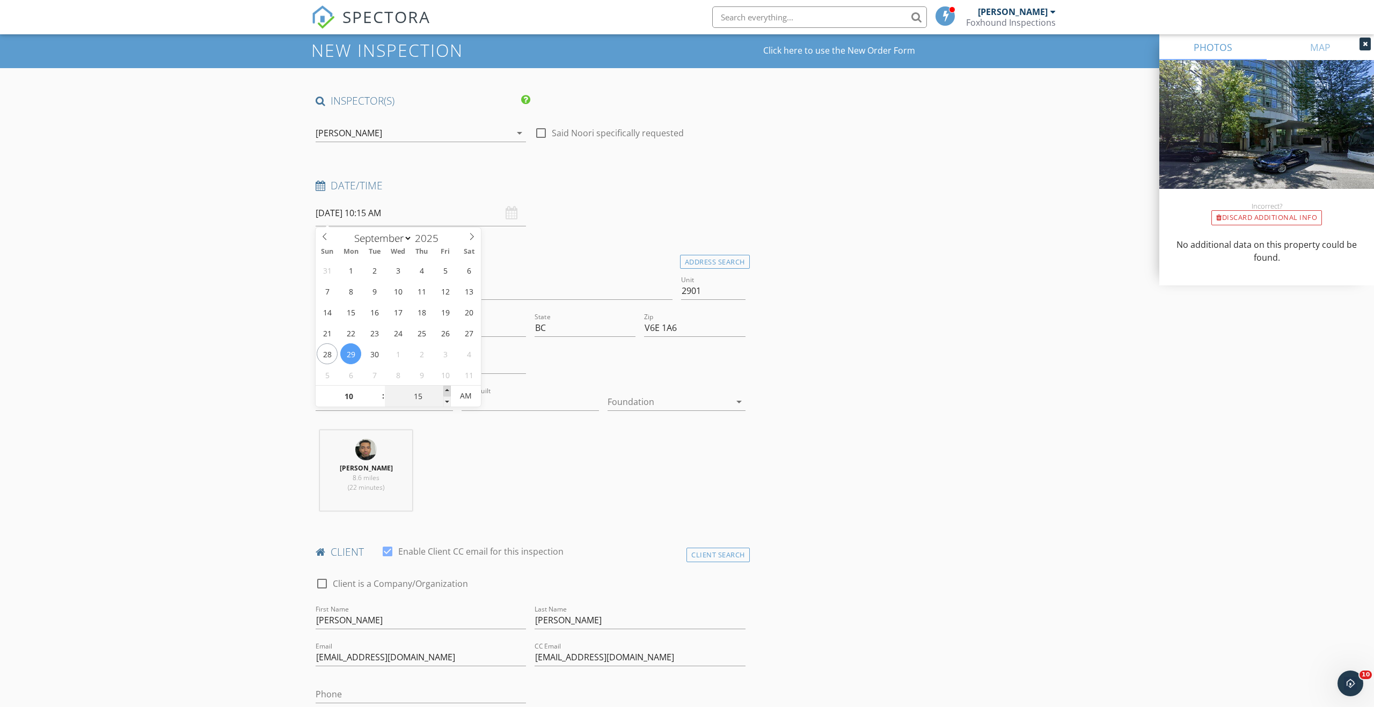
click at [445, 389] on span at bounding box center [447, 391] width 8 height 11
type input "20"
type input "09/29/2025 10:20 AM"
click at [445, 389] on span at bounding box center [447, 391] width 8 height 11
type input "25"
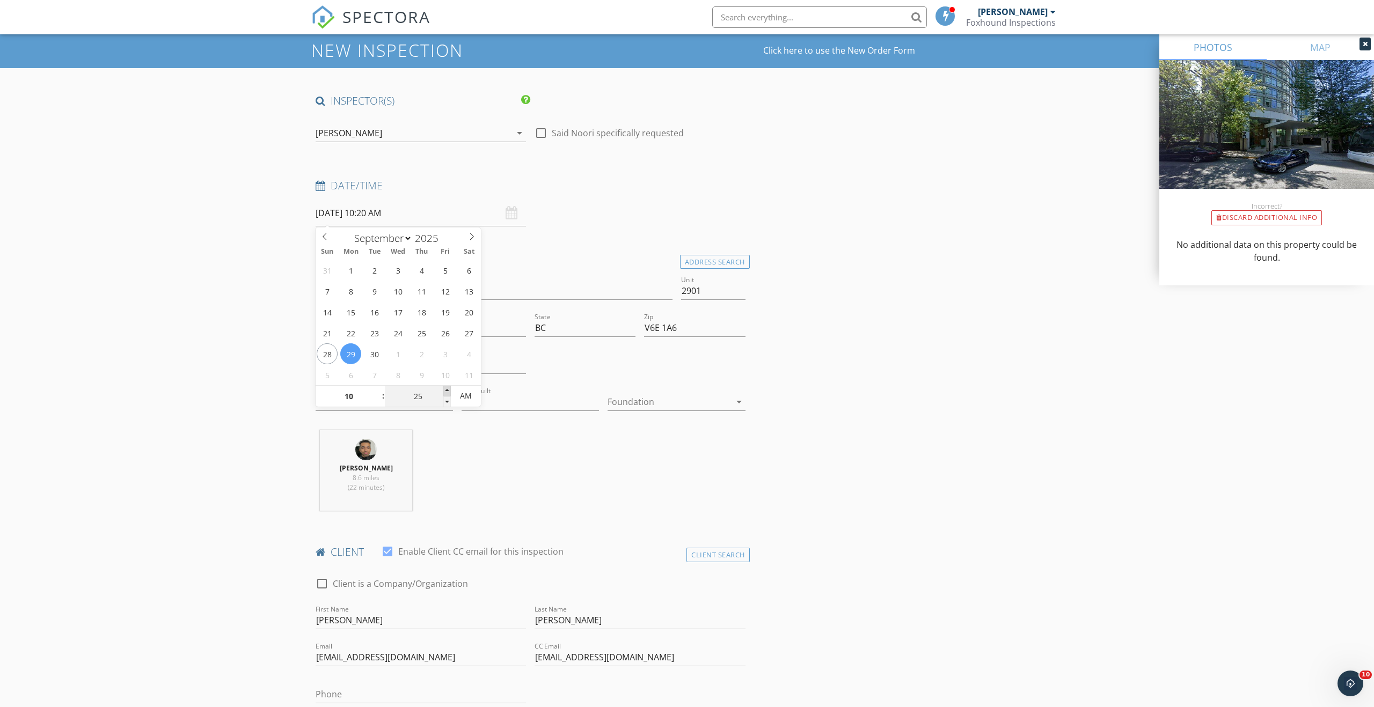
type input "09/29/2025 10:25 AM"
click at [445, 389] on span at bounding box center [447, 391] width 8 height 11
type input "30"
type input "09/29/2025 10:30 AM"
click at [445, 389] on span at bounding box center [447, 391] width 8 height 11
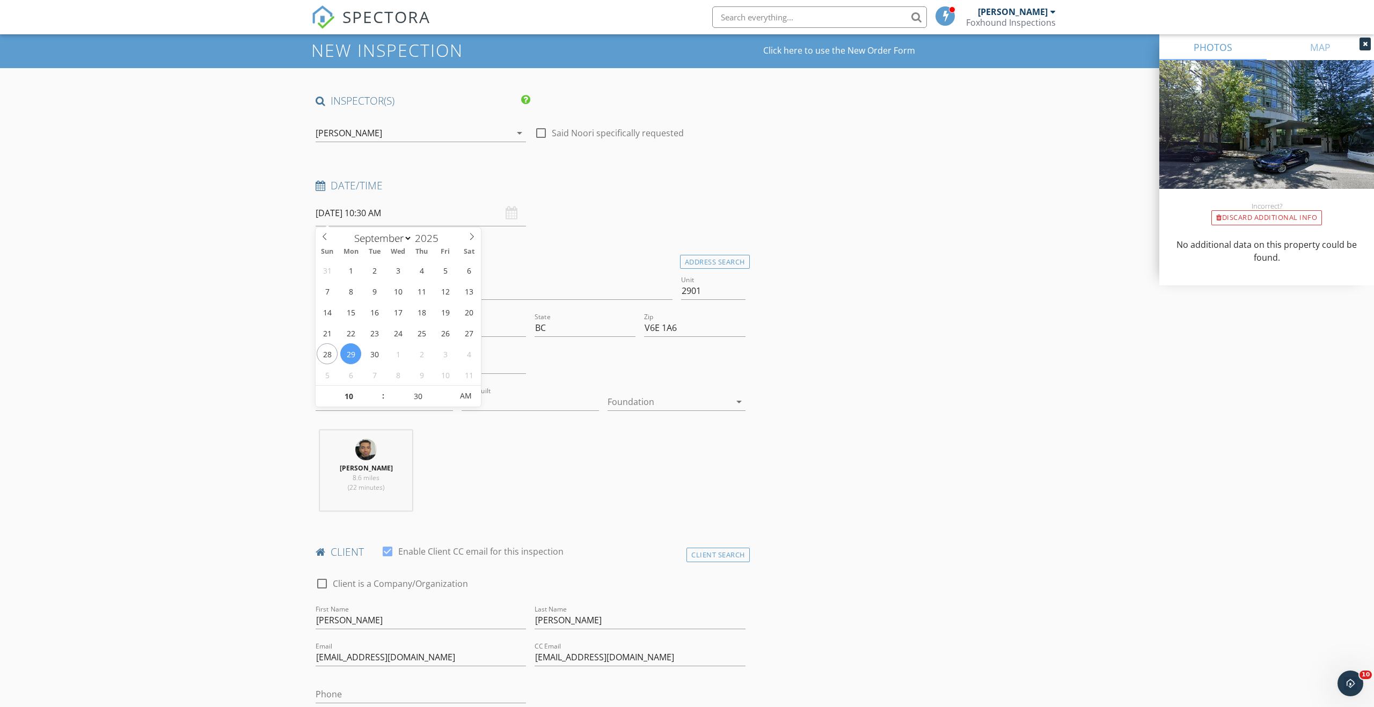
click at [749, 424] on div "Location Address Search Address 1200 Alberni St Unit 2901 City Vancouver State …" at bounding box center [530, 385] width 438 height 267
click at [408, 221] on input "09/29/2025 10:30 AM" at bounding box center [421, 213] width 210 height 26
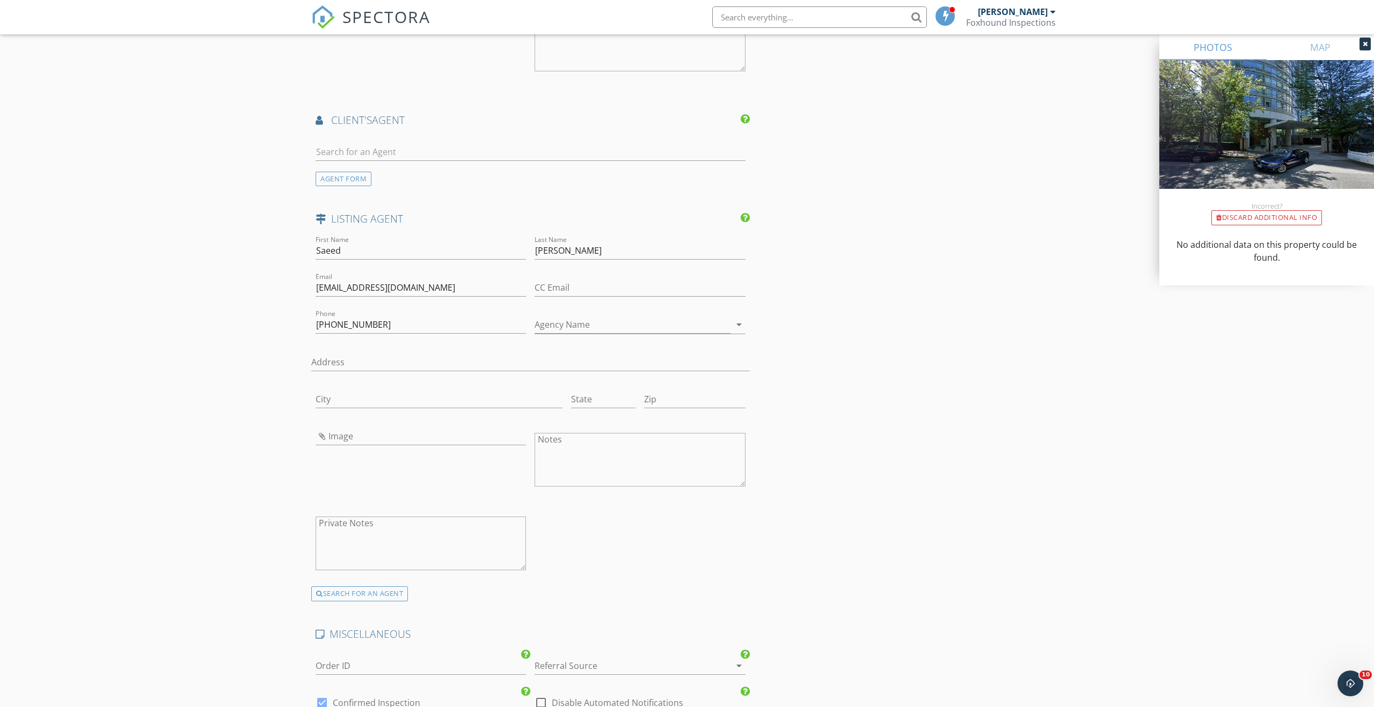
scroll to position [1827, 0]
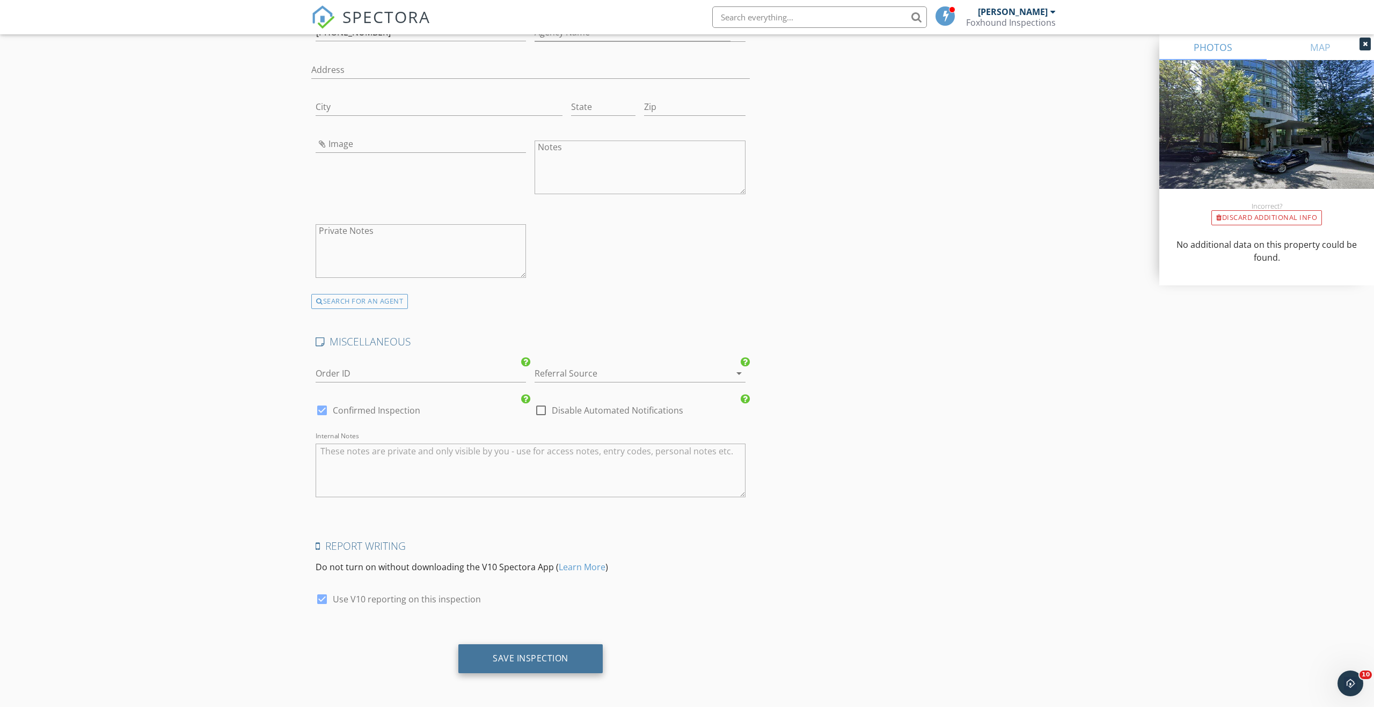
click at [563, 657] on div "Save Inspection" at bounding box center [531, 658] width 76 height 11
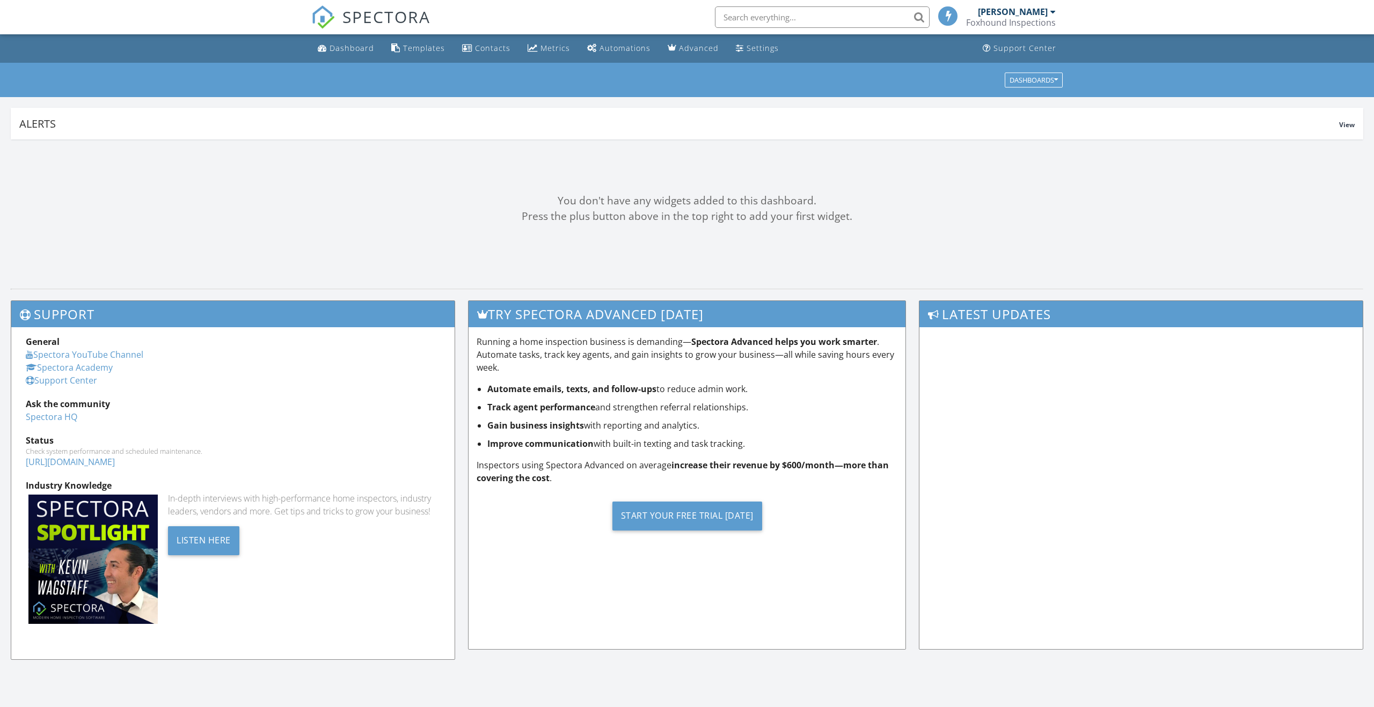
click at [1053, 12] on div at bounding box center [1052, 12] width 5 height 9
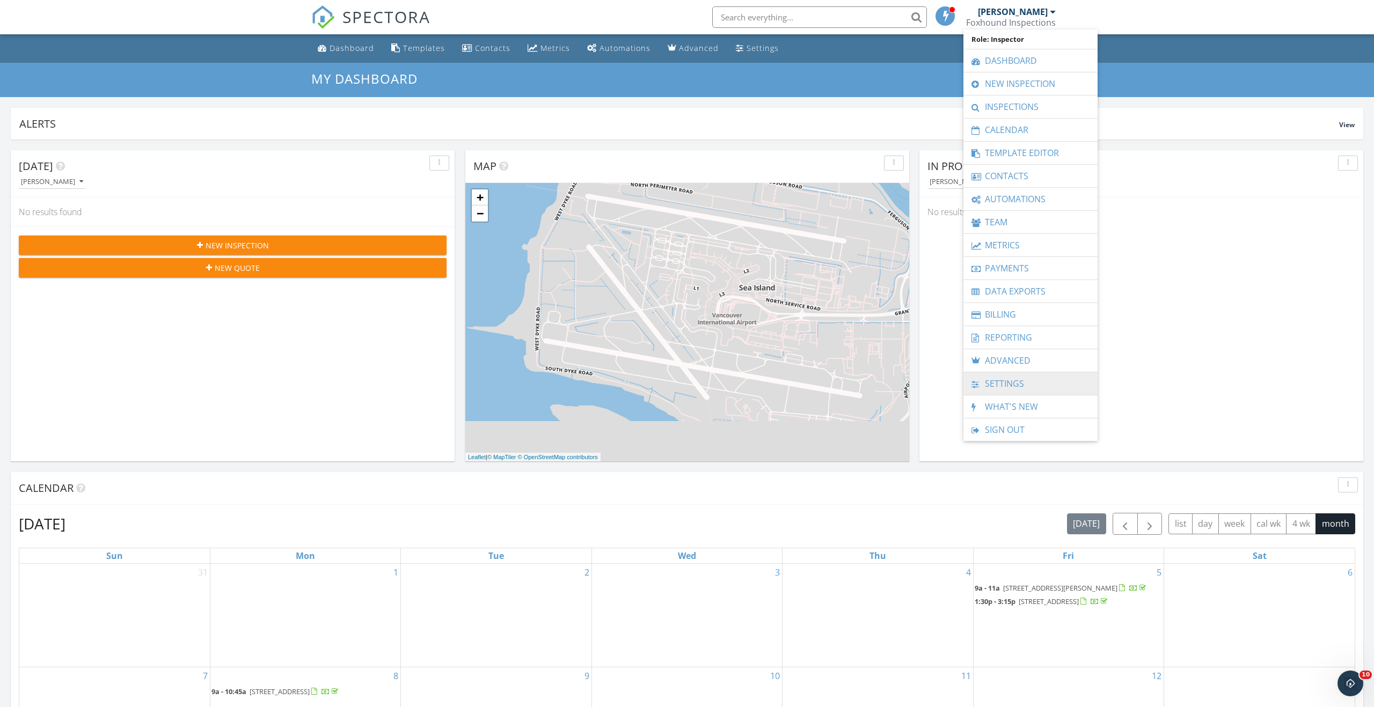
click at [1010, 386] on link "Settings" at bounding box center [1030, 383] width 123 height 23
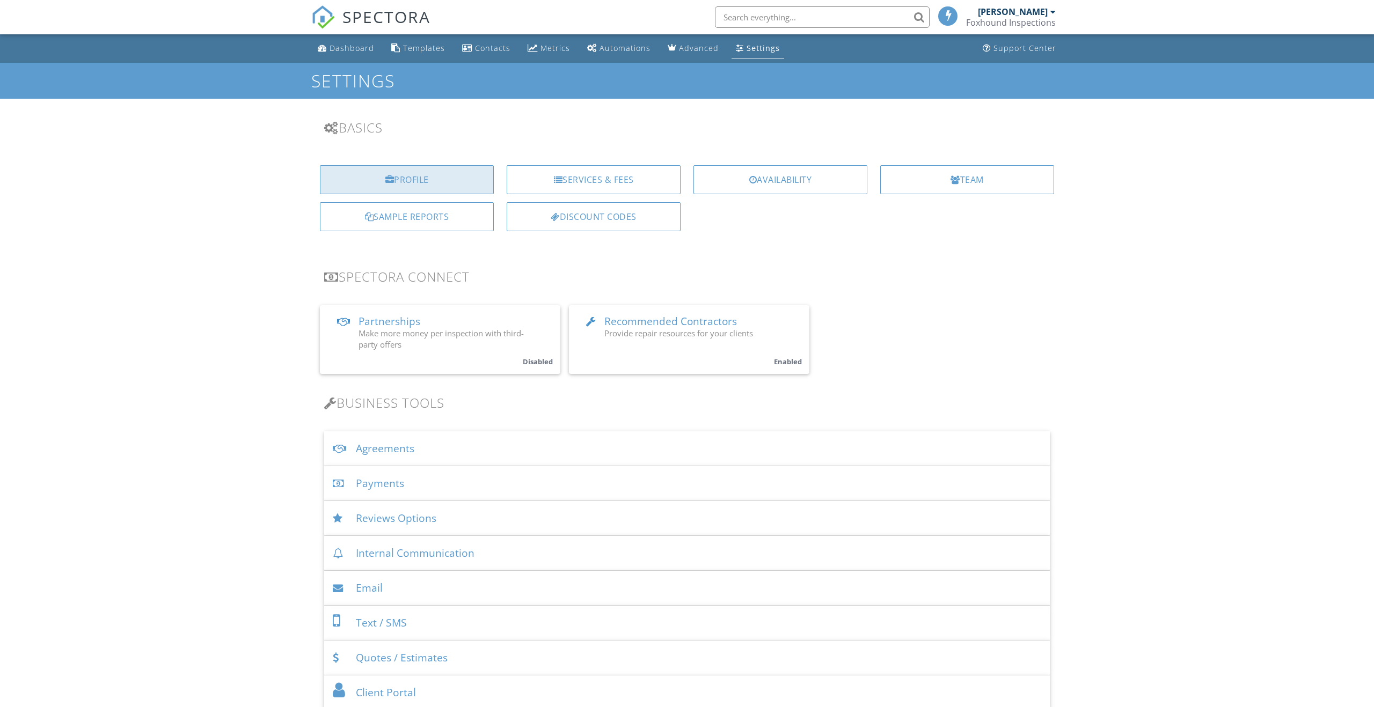
click at [457, 182] on div "Profile" at bounding box center [407, 179] width 174 height 29
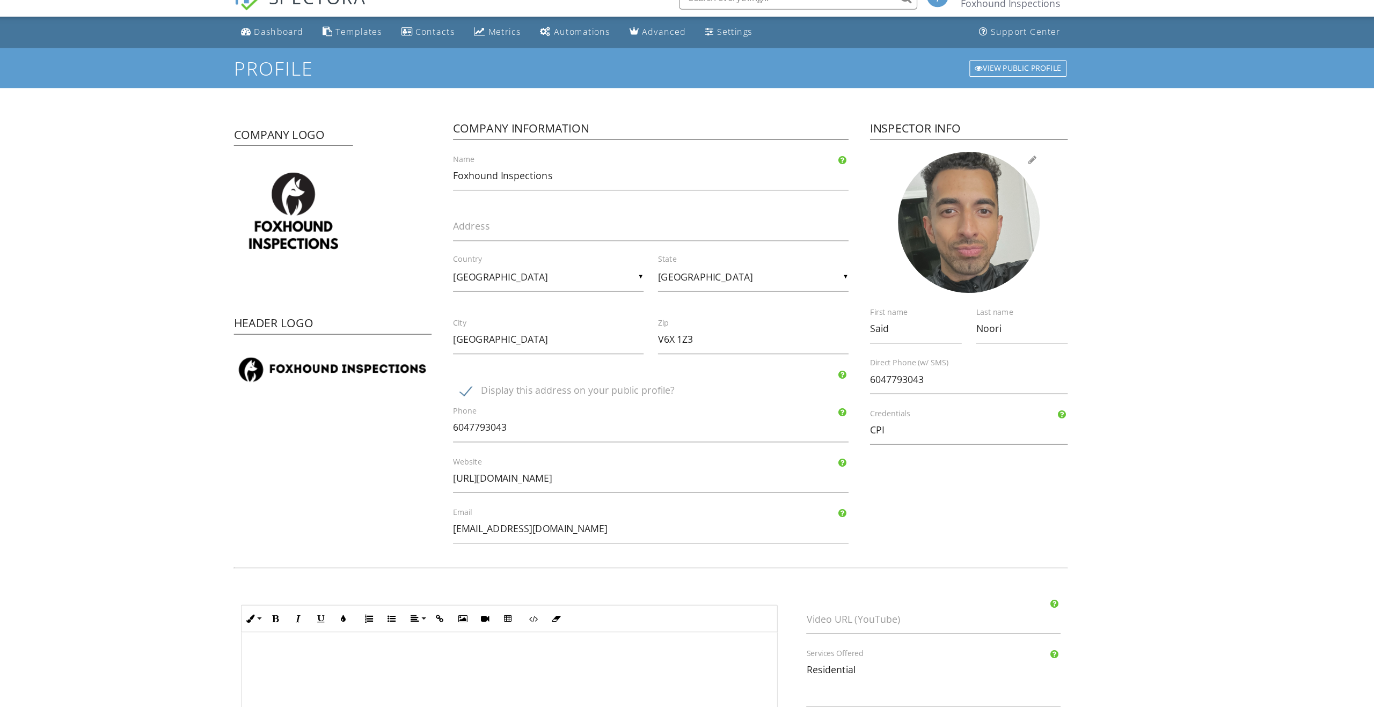
click at [952, 231] on div at bounding box center [973, 219] width 127 height 127
type input "C:\fakepath\IMG_7369.heic"
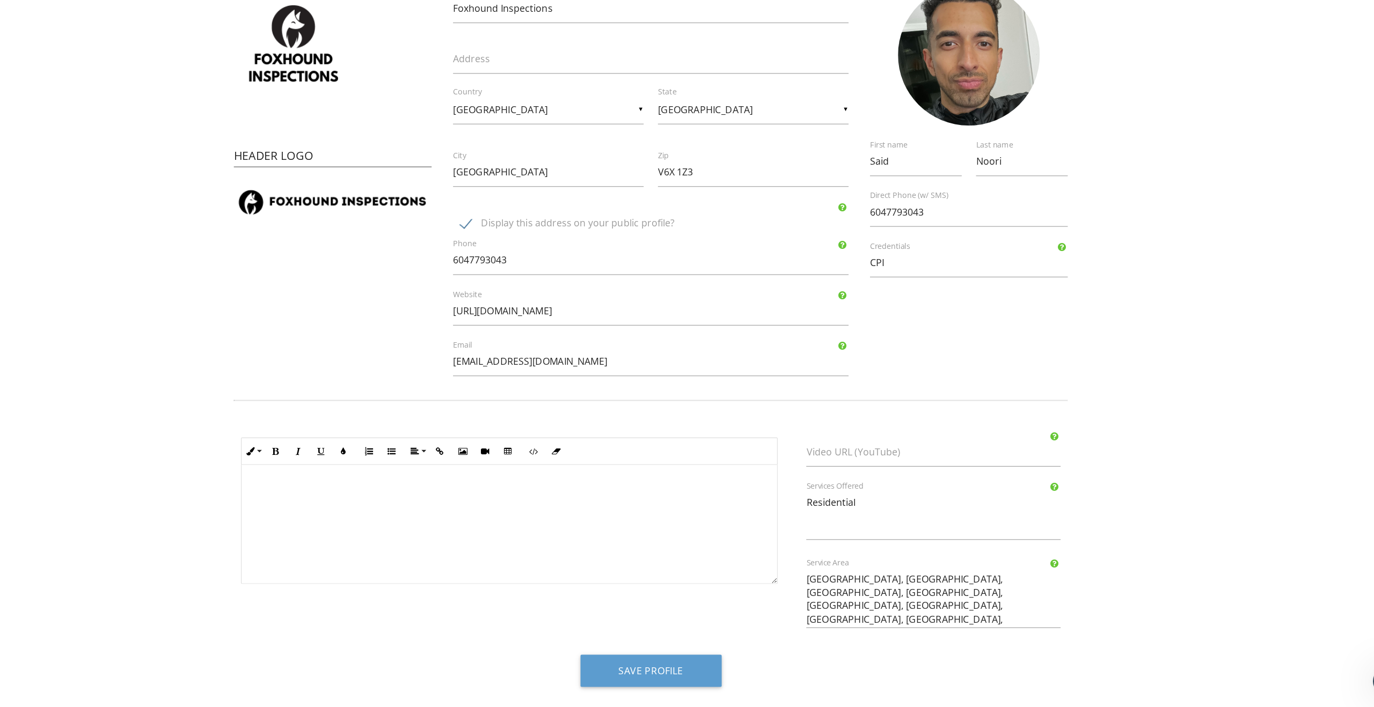
scroll to position [101, 0]
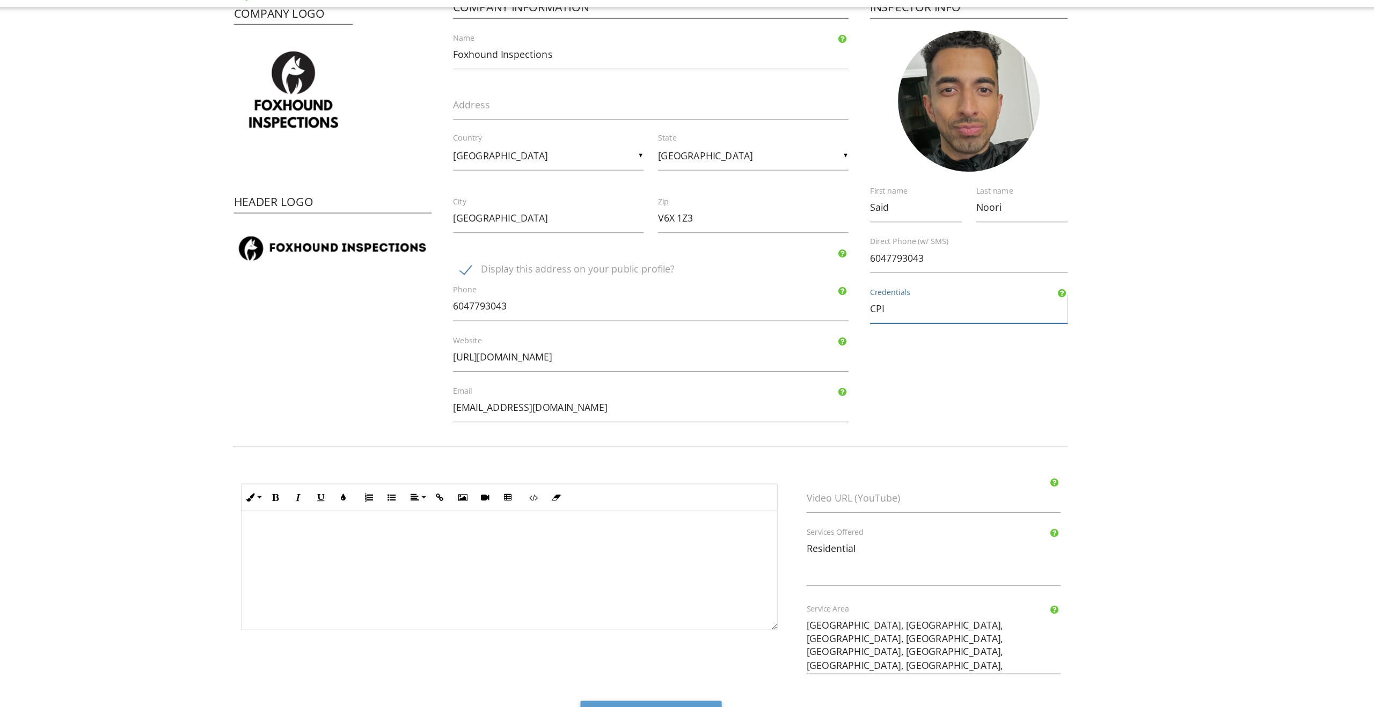
click at [922, 318] on input "CPI" at bounding box center [973, 306] width 178 height 26
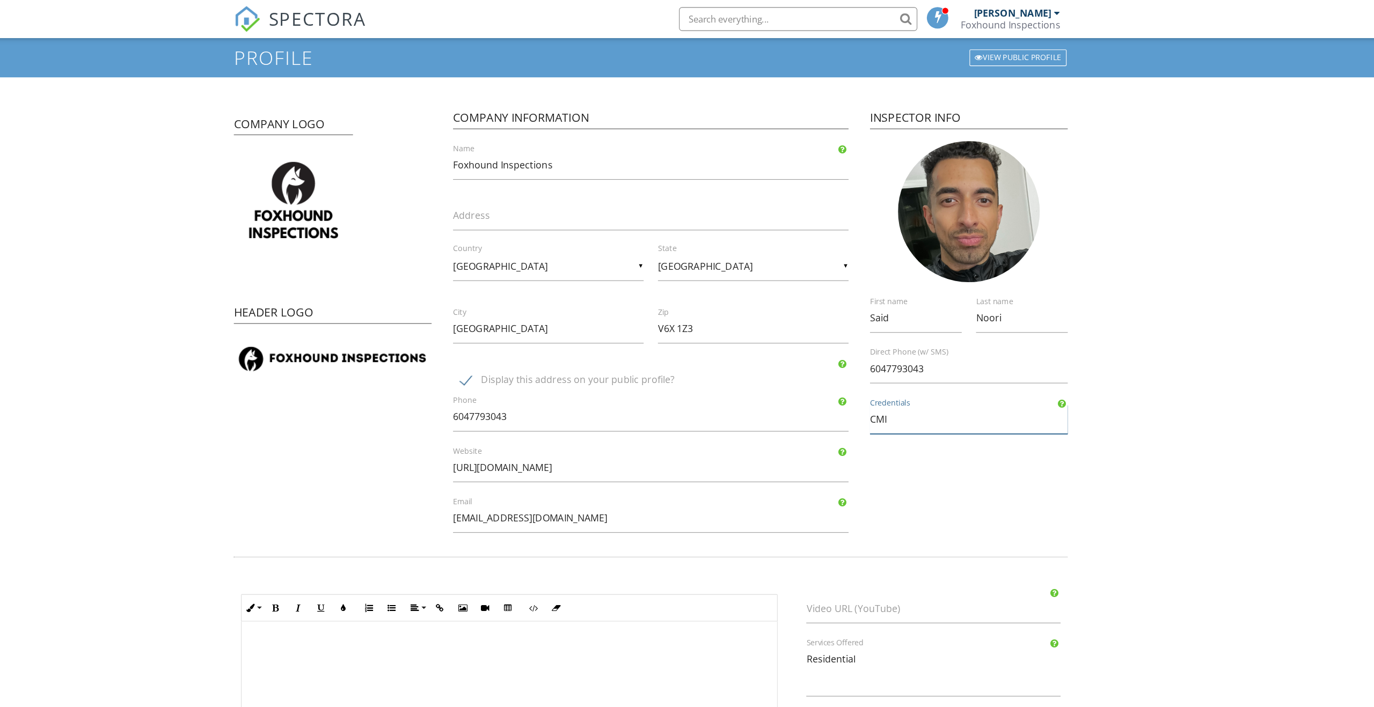
scroll to position [27, 0]
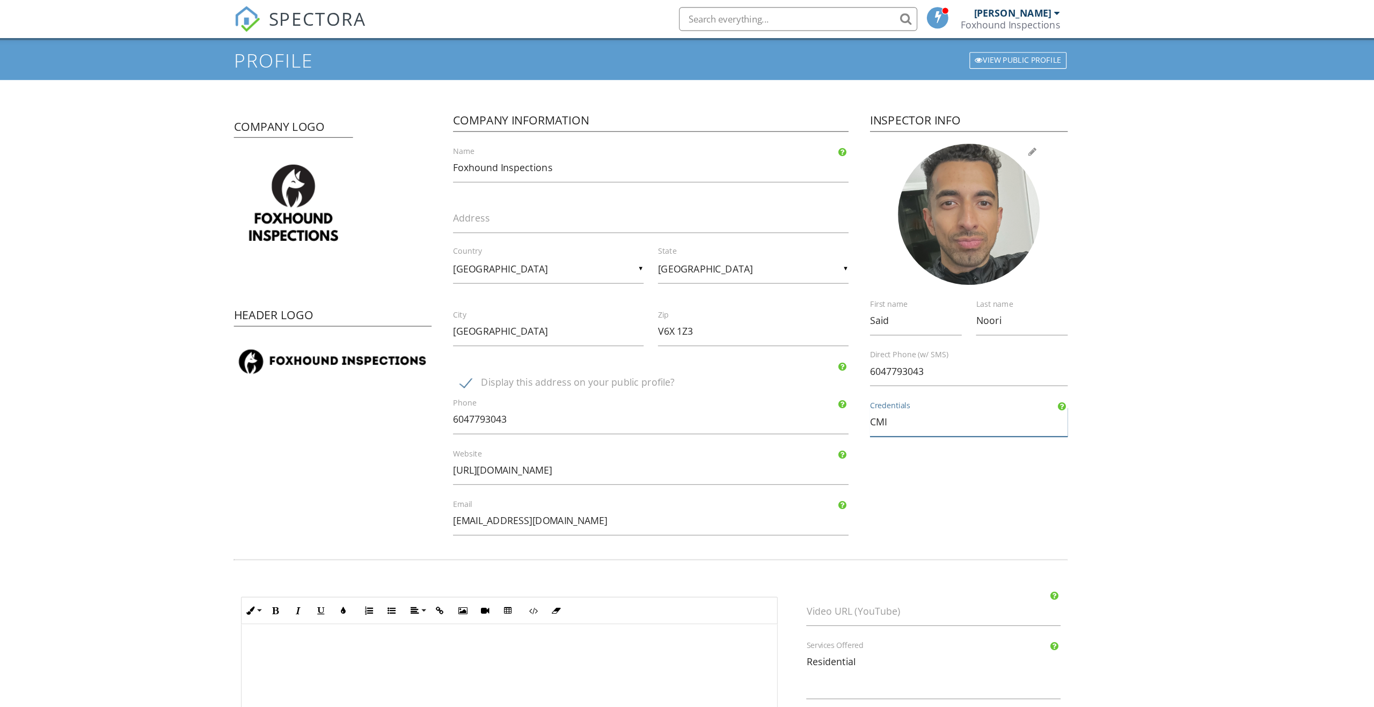
type input "CMI"
click at [966, 224] on div at bounding box center [973, 192] width 127 height 127
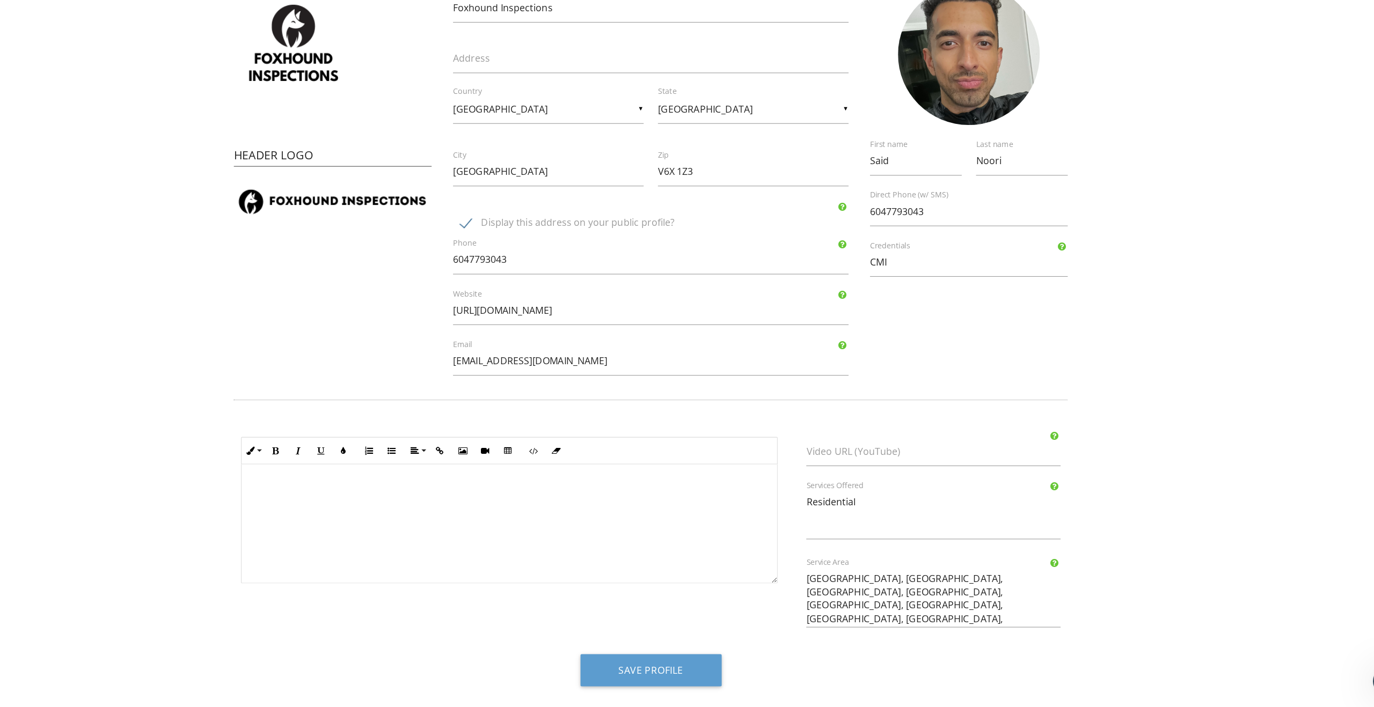
scroll to position [101, 0]
click at [949, 473] on label "Video URL (YouTube)" at bounding box center [948, 477] width 242 height 12
click at [949, 473] on input "Video URL (YouTube)" at bounding box center [941, 477] width 229 height 26
paste input "https://www.youtube.com/@Foxhound_inspections"
type input "https://www.youtube.com/@Foxhound_inspections"
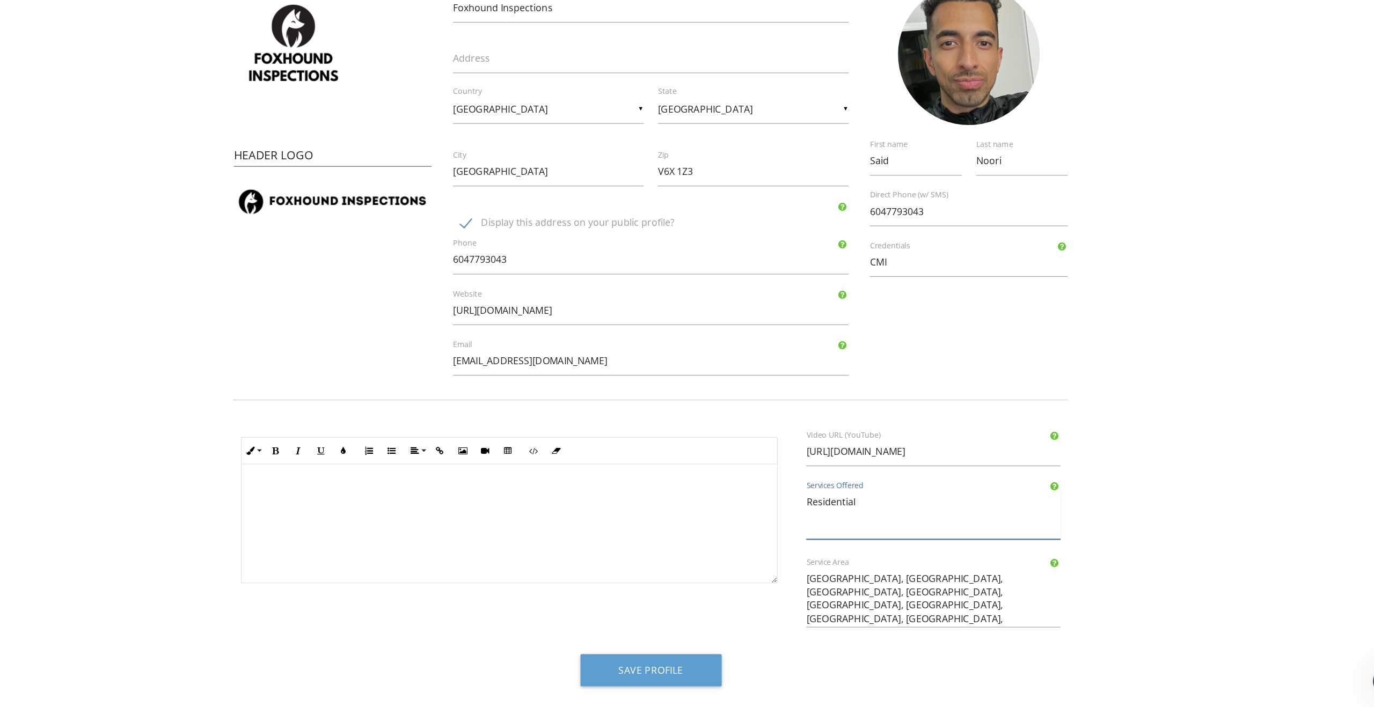
click at [896, 515] on textarea "Residential" at bounding box center [941, 532] width 229 height 47
click at [877, 541] on textarea "Residential" at bounding box center [941, 532] width 229 height 47
type textarea "Residential, Commercial, Indoor Air Quality, Radon"
click at [1154, 509] on form "Profile View Public Profile Company Logo Header Logo Company Information Foxhou…" at bounding box center [687, 329] width 1374 height 735
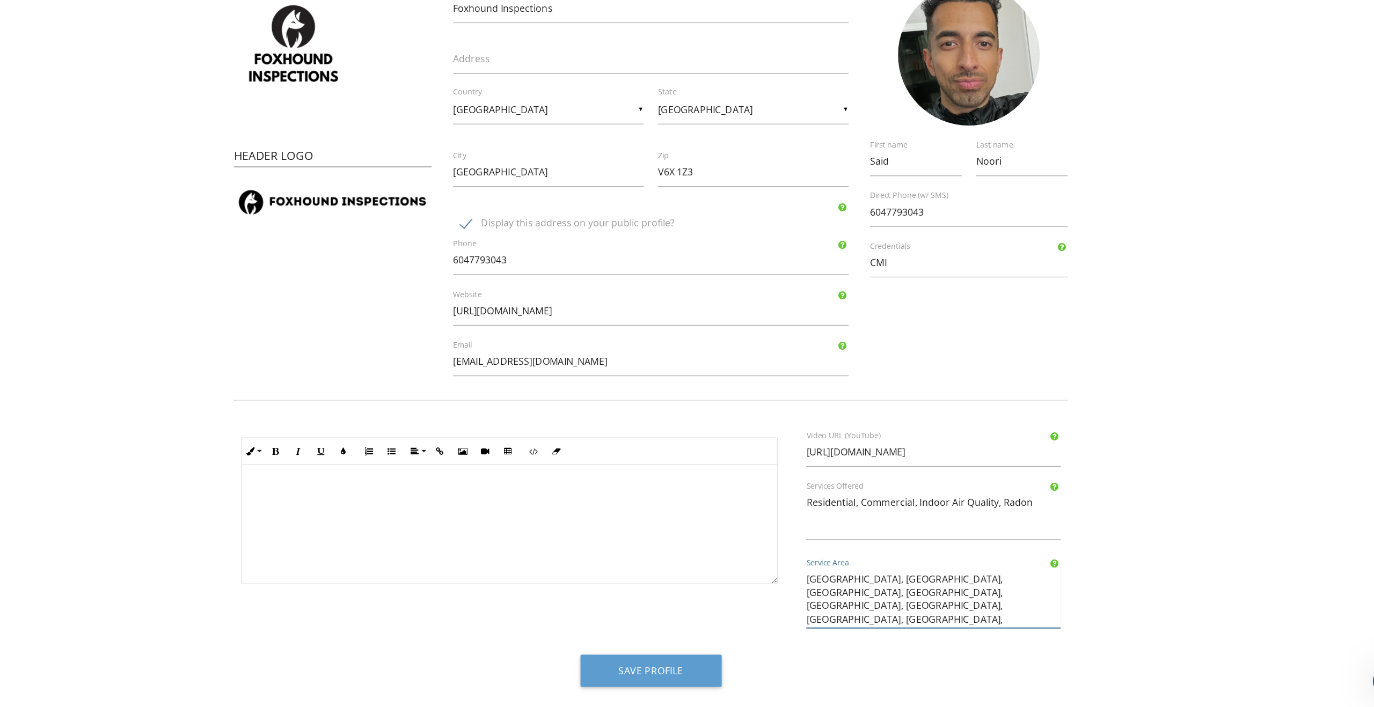
click at [1033, 596] on textarea "Vancouver, Richmond, Burnaby, Surrey, Coquitlam, New Westminster, North Vancouv…" at bounding box center [941, 607] width 229 height 57
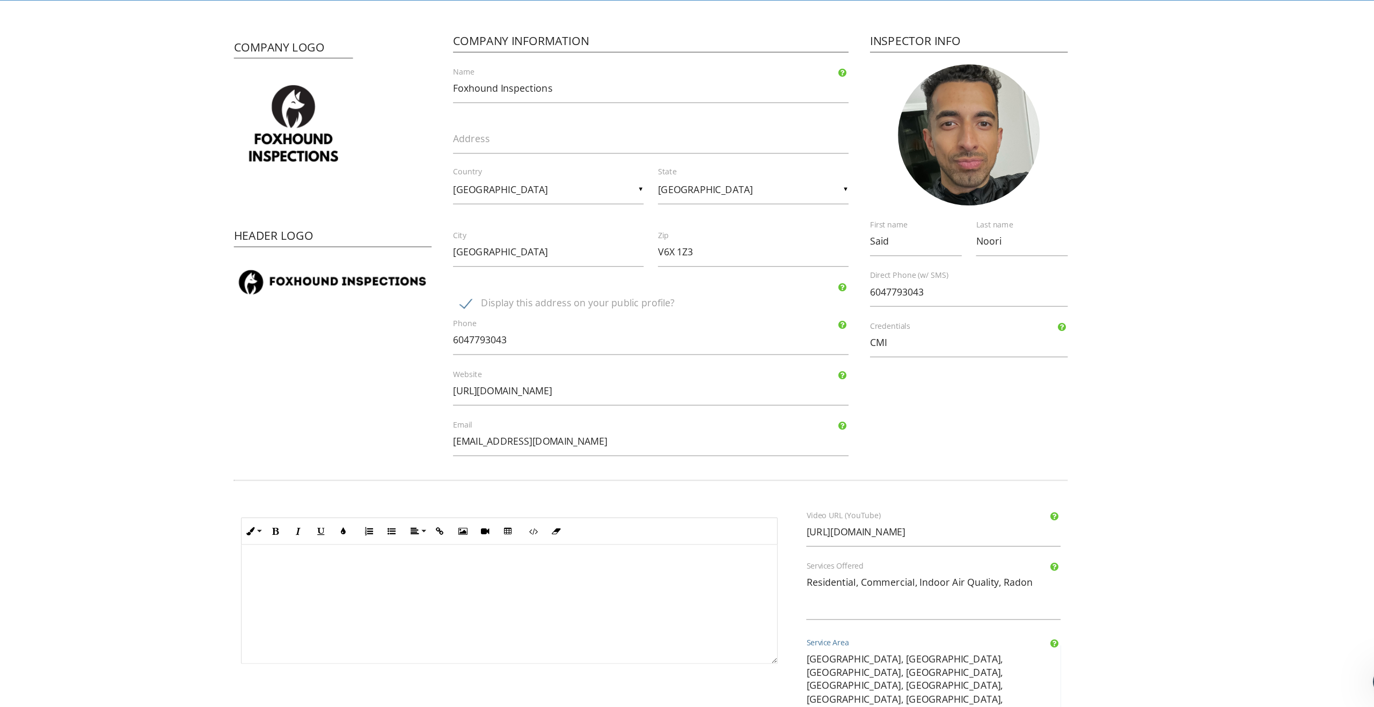
scroll to position [101, 0]
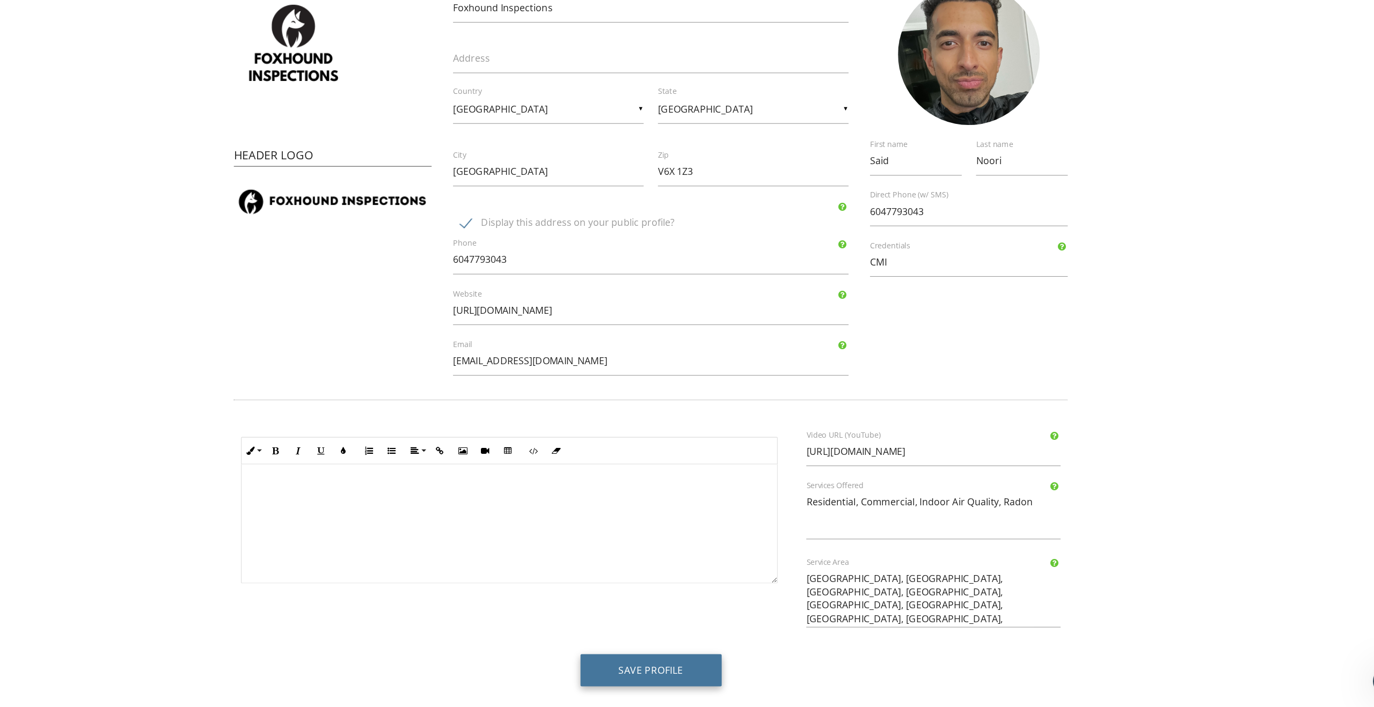
click at [710, 666] on button "Save Profile" at bounding box center [687, 673] width 127 height 29
